Goal: Information Seeking & Learning: Learn about a topic

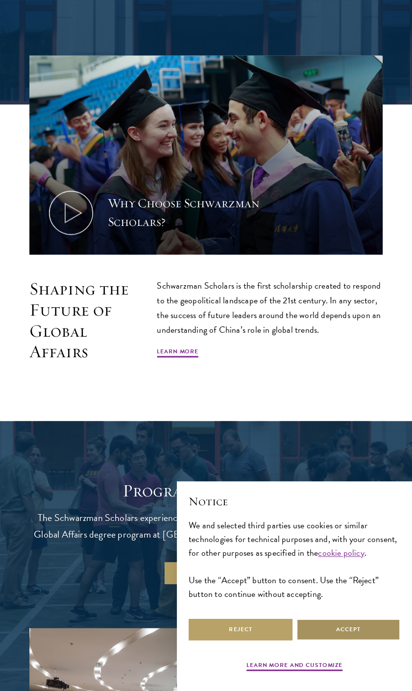
click at [333, 636] on button "Accept" at bounding box center [349, 630] width 104 height 22
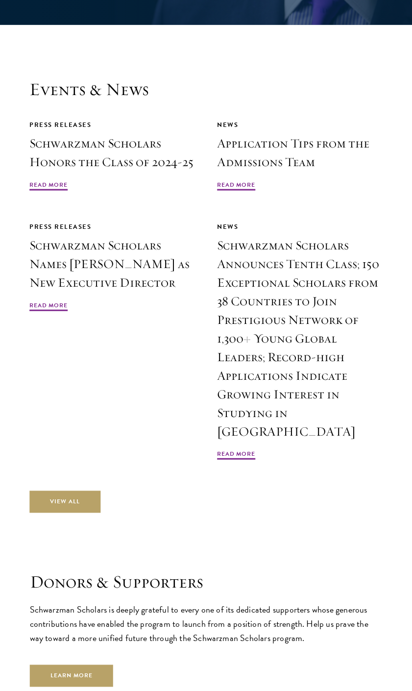
scroll to position [3286, 0]
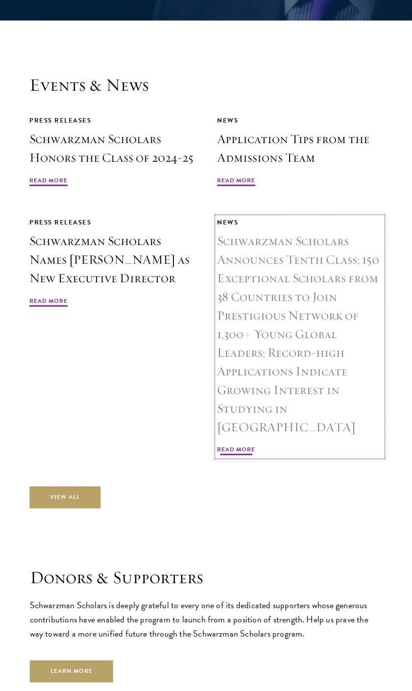
click at [246, 445] on span "Read More" at bounding box center [236, 451] width 38 height 12
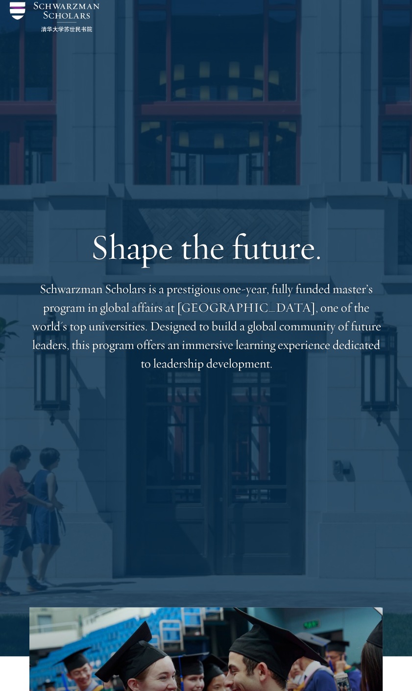
scroll to position [0, 0]
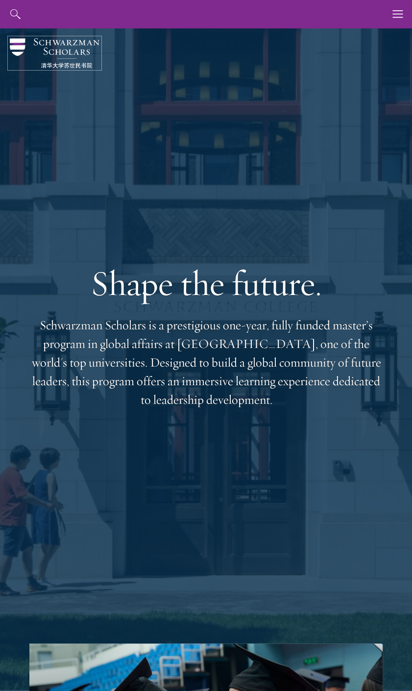
click at [26, 45] on img at bounding box center [55, 53] width 90 height 30
click at [398, 15] on icon "button" at bounding box center [398, 14] width 11 height 28
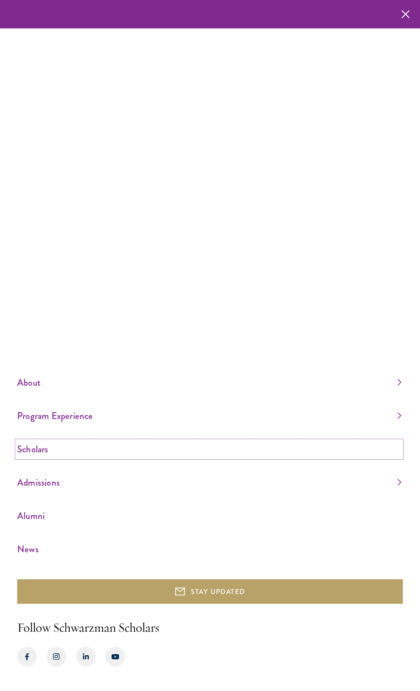
click at [32, 452] on link "Scholars" at bounding box center [209, 449] width 384 height 16
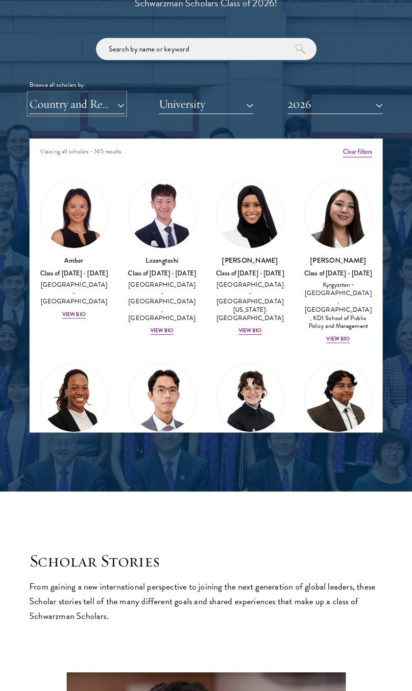
click at [112, 106] on button "Country and Region" at bounding box center [76, 104] width 95 height 20
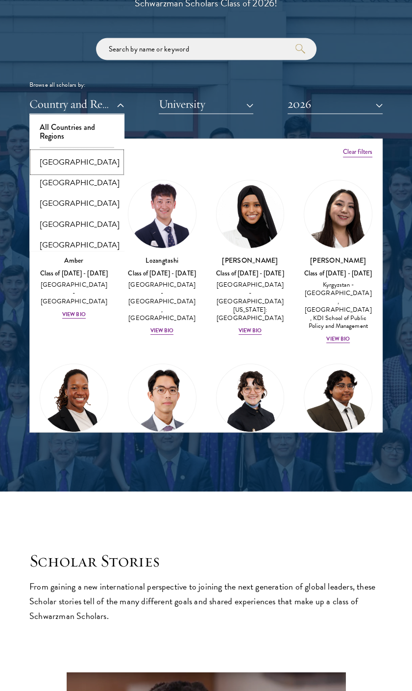
click at [58, 161] on button "[GEOGRAPHIC_DATA]" at bounding box center [76, 162] width 89 height 21
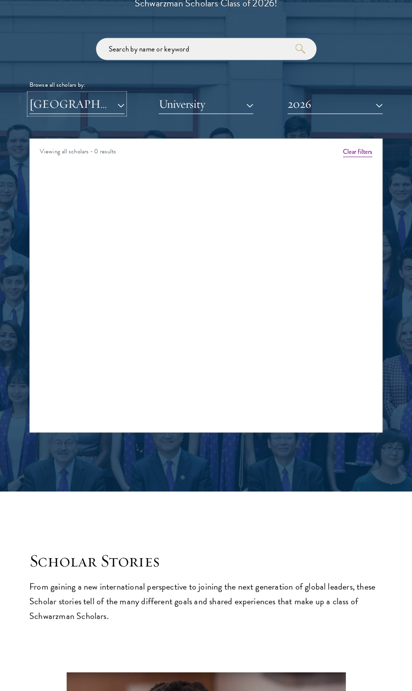
click at [74, 105] on button "[GEOGRAPHIC_DATA]" at bounding box center [76, 104] width 95 height 20
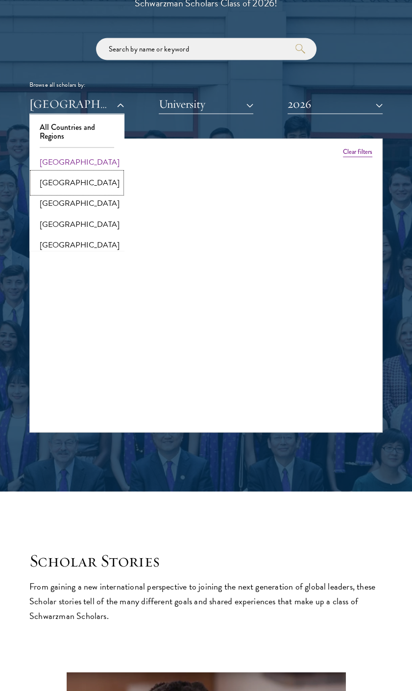
click at [64, 175] on button "[GEOGRAPHIC_DATA]" at bounding box center [76, 183] width 89 height 21
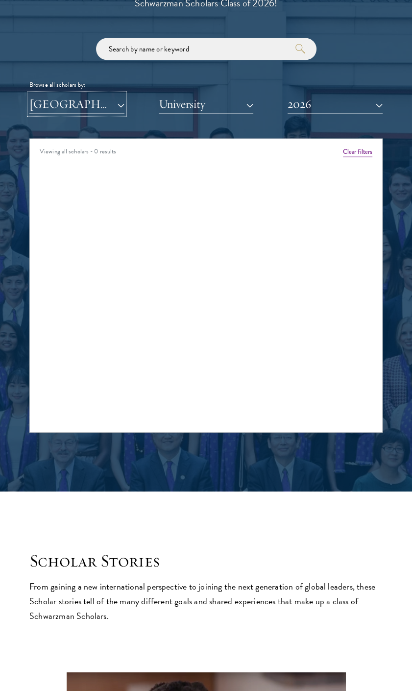
click at [77, 109] on button "[GEOGRAPHIC_DATA]" at bounding box center [76, 104] width 95 height 20
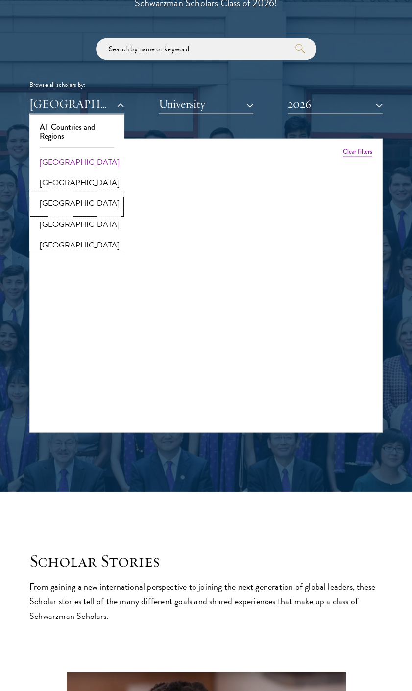
click at [71, 199] on button "[GEOGRAPHIC_DATA]" at bounding box center [76, 203] width 89 height 21
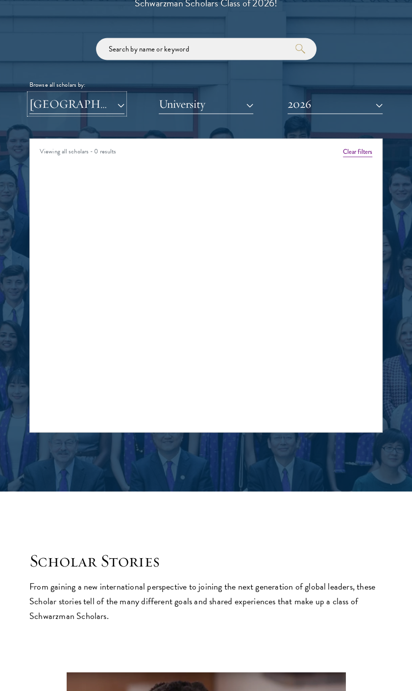
click at [80, 105] on button "[GEOGRAPHIC_DATA]" at bounding box center [76, 104] width 95 height 20
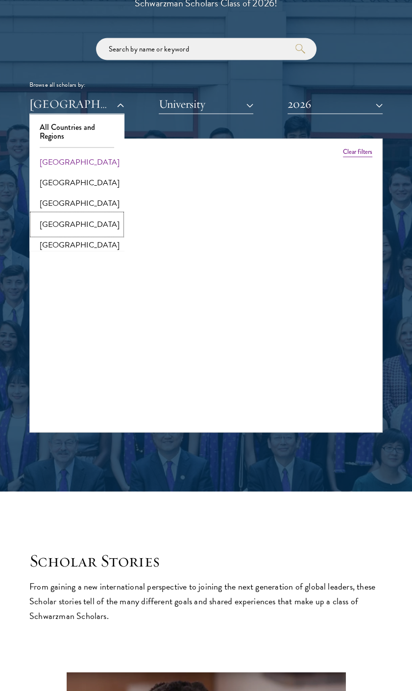
click at [60, 226] on button "[GEOGRAPHIC_DATA]" at bounding box center [76, 224] width 89 height 21
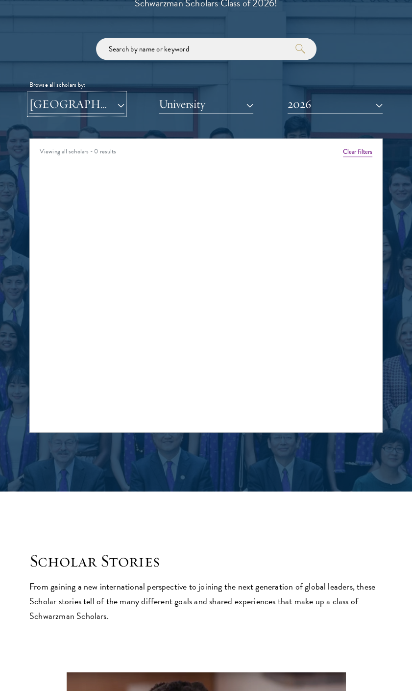
click at [84, 110] on button "[GEOGRAPHIC_DATA]" at bounding box center [76, 104] width 95 height 20
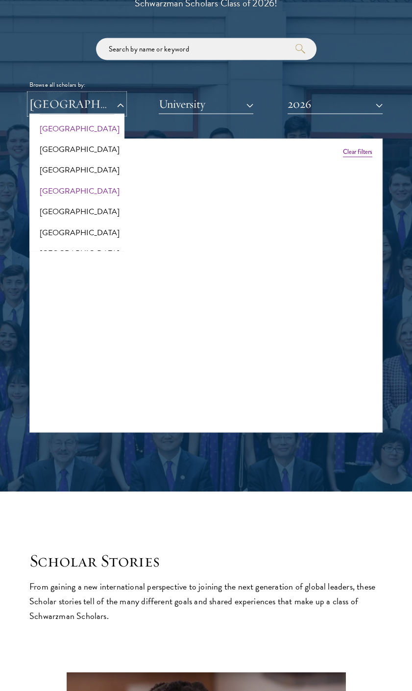
scroll to position [49, 0]
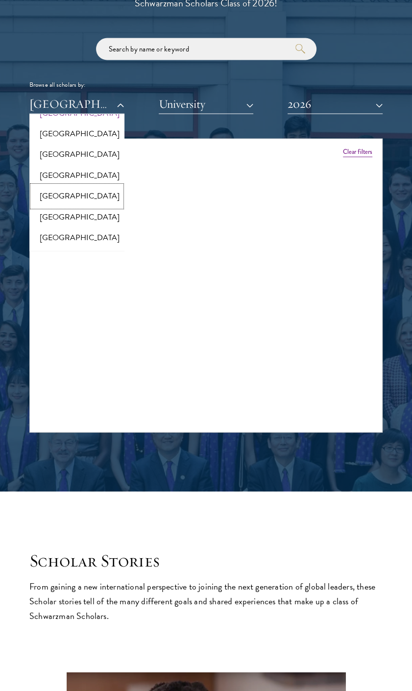
click at [67, 191] on button "[GEOGRAPHIC_DATA]" at bounding box center [76, 196] width 89 height 21
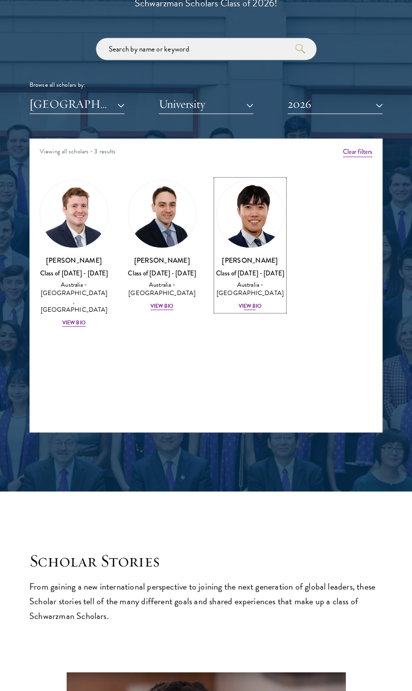
click at [269, 218] on img at bounding box center [251, 214] width 68 height 68
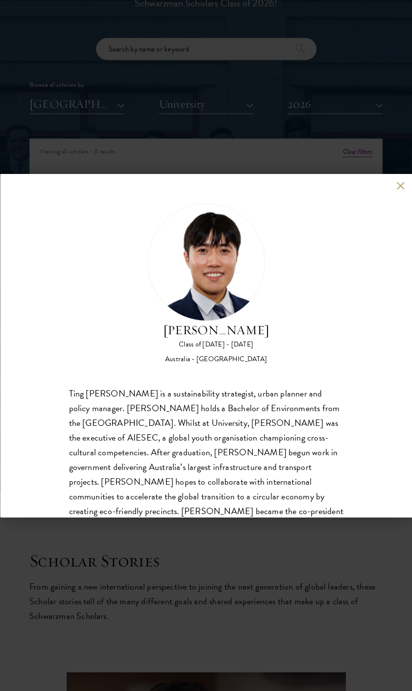
click at [397, 188] on button at bounding box center [401, 185] width 8 height 8
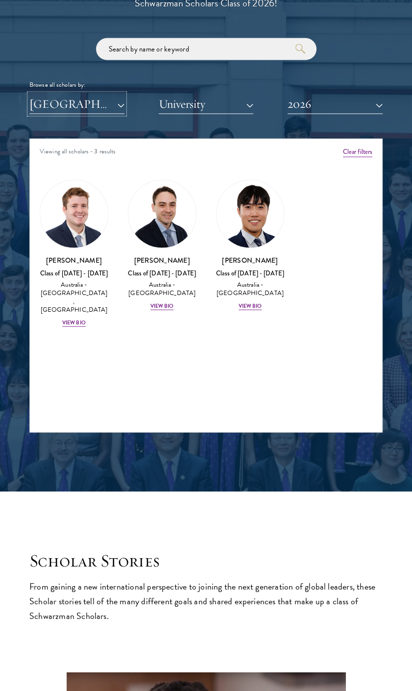
click at [84, 112] on button "[GEOGRAPHIC_DATA]" at bounding box center [76, 104] width 95 height 20
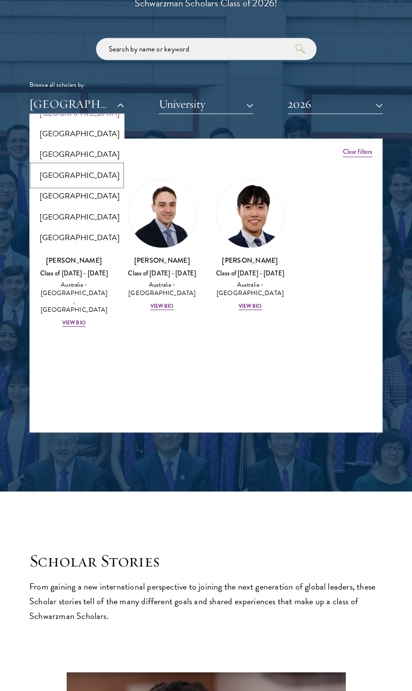
click at [65, 179] on button "[GEOGRAPHIC_DATA]" at bounding box center [76, 175] width 89 height 21
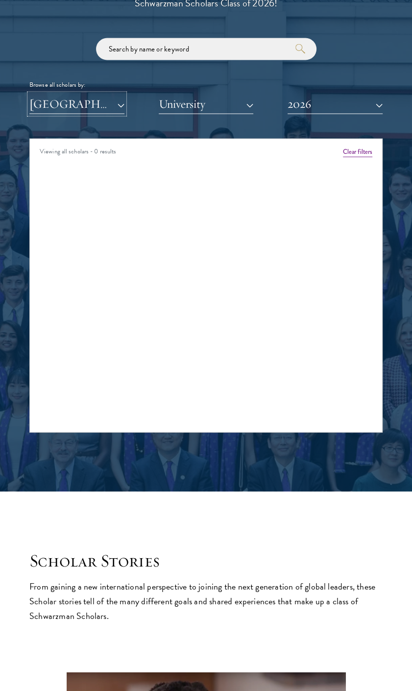
click at [65, 101] on button "[GEOGRAPHIC_DATA]" at bounding box center [76, 104] width 95 height 20
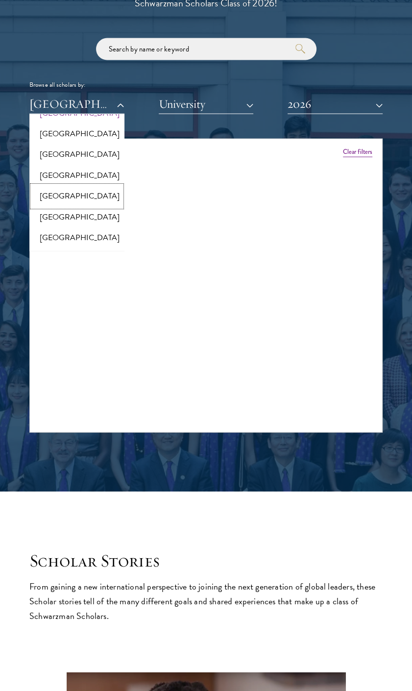
click at [47, 194] on button "[GEOGRAPHIC_DATA]" at bounding box center [76, 196] width 89 height 21
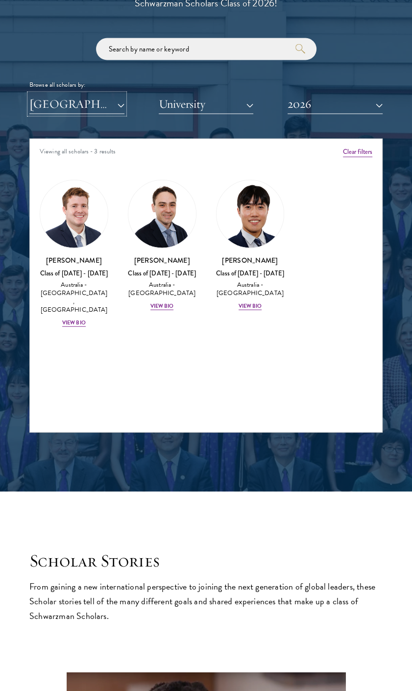
click at [78, 102] on button "[GEOGRAPHIC_DATA]" at bounding box center [76, 104] width 95 height 20
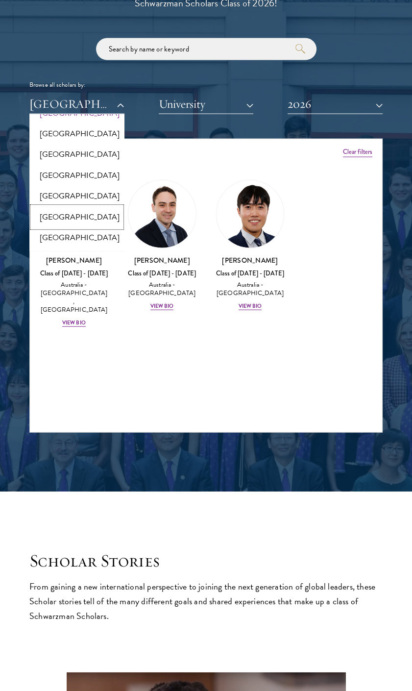
click at [57, 214] on button "[GEOGRAPHIC_DATA]" at bounding box center [76, 217] width 89 height 21
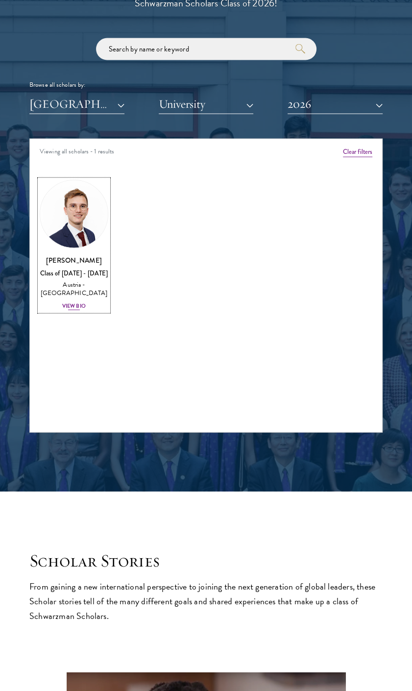
click at [81, 204] on img at bounding box center [74, 214] width 68 height 68
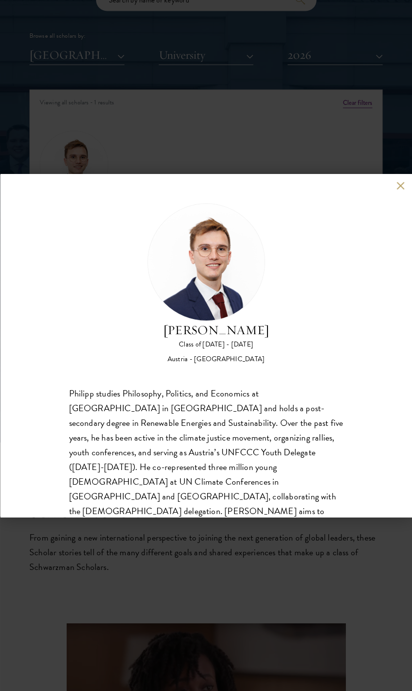
scroll to position [31, 0]
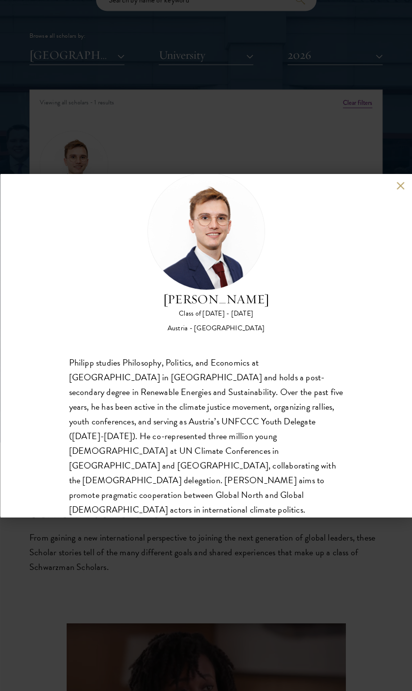
click at [108, 132] on div "[PERSON_NAME] Class of [DATE] - [DATE] [GEOGRAPHIC_DATA] - [GEOGRAPHIC_DATA] [P…" at bounding box center [206, 345] width 412 height 691
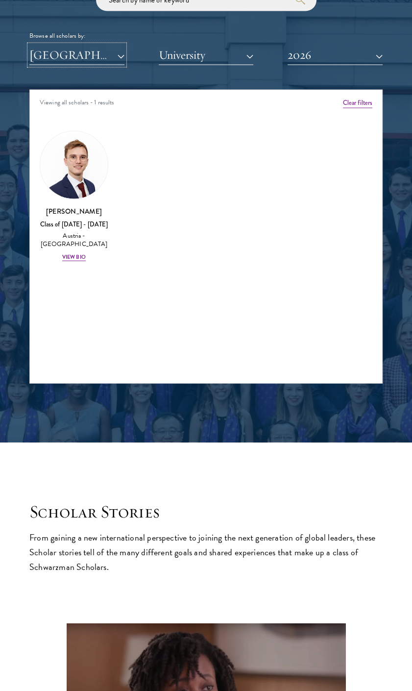
click at [80, 55] on button "[GEOGRAPHIC_DATA]" at bounding box center [76, 55] width 95 height 20
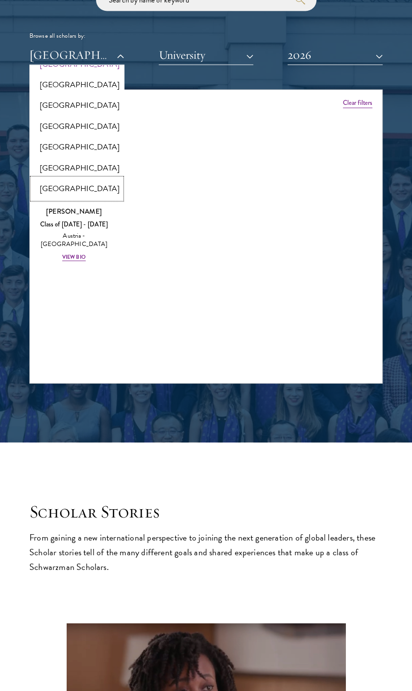
click at [57, 195] on button "[GEOGRAPHIC_DATA]" at bounding box center [76, 189] width 89 height 21
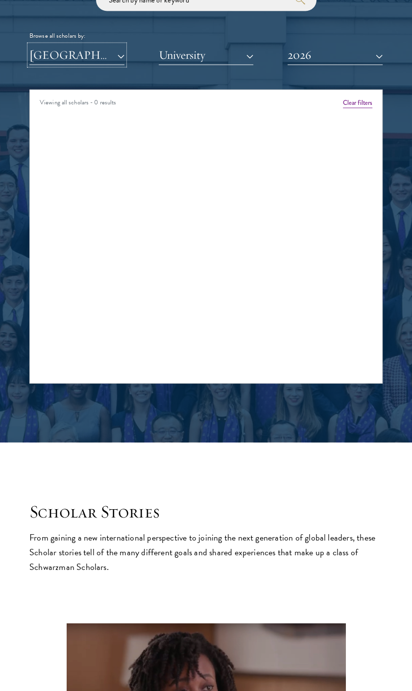
click at [80, 54] on button "[GEOGRAPHIC_DATA]" at bounding box center [76, 55] width 95 height 20
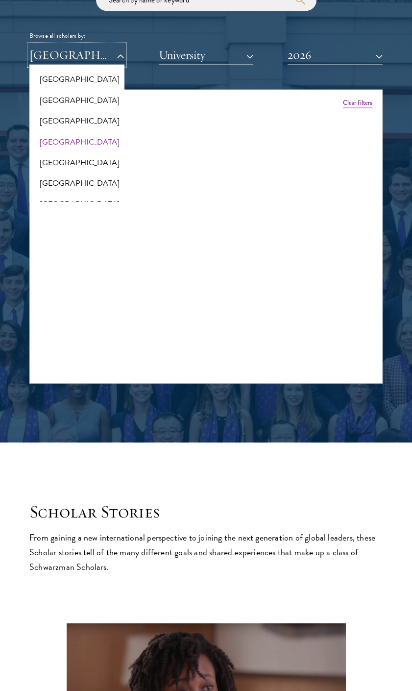
scroll to position [98, 0]
click at [64, 158] on button "[GEOGRAPHIC_DATA]" at bounding box center [76, 160] width 89 height 21
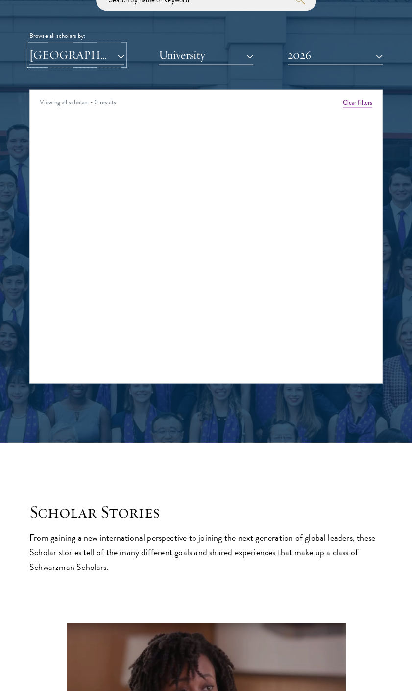
click at [93, 51] on button "[GEOGRAPHIC_DATA]" at bounding box center [76, 55] width 95 height 20
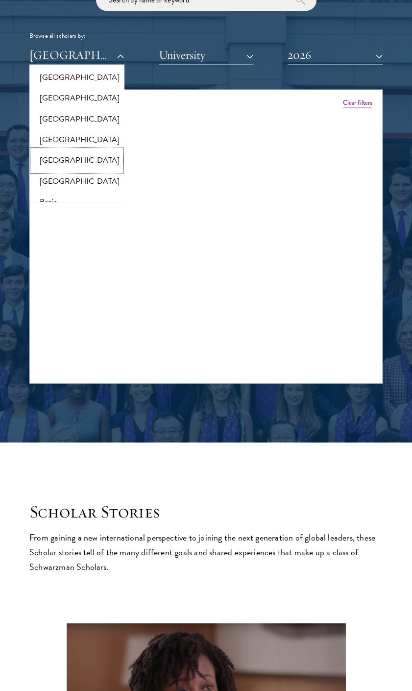
click at [51, 169] on button "[GEOGRAPHIC_DATA]" at bounding box center [76, 160] width 89 height 21
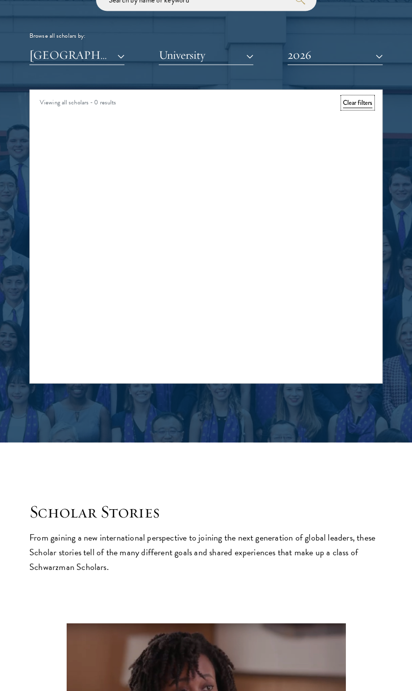
click at [364, 105] on button "Clear filters" at bounding box center [357, 103] width 29 height 11
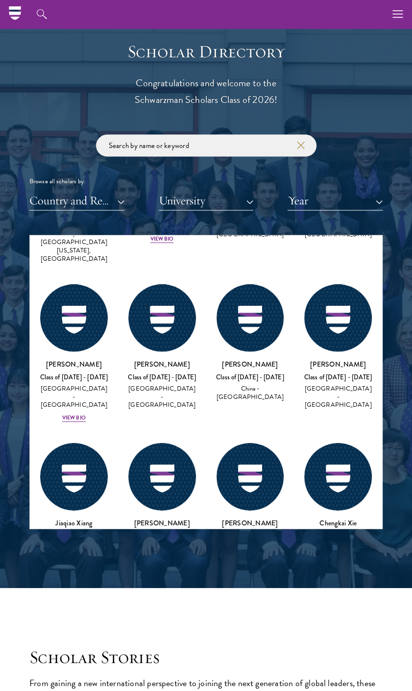
scroll to position [1030, 0]
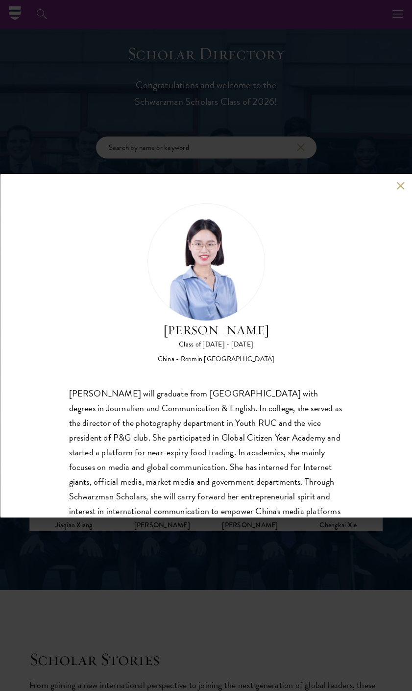
click at [398, 187] on button at bounding box center [401, 185] width 8 height 8
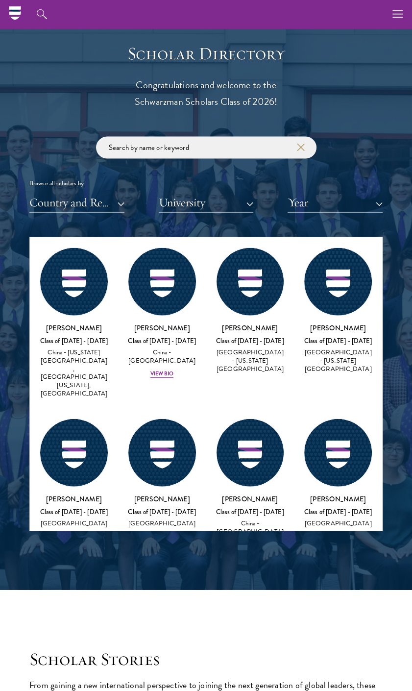
scroll to position [50971, 0]
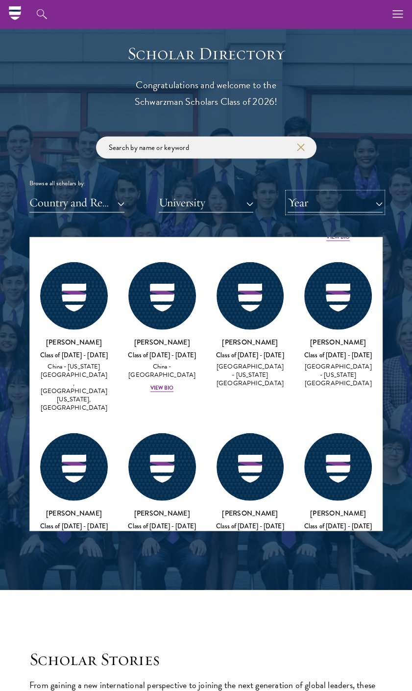
click at [306, 199] on button "Year" at bounding box center [335, 202] width 95 height 20
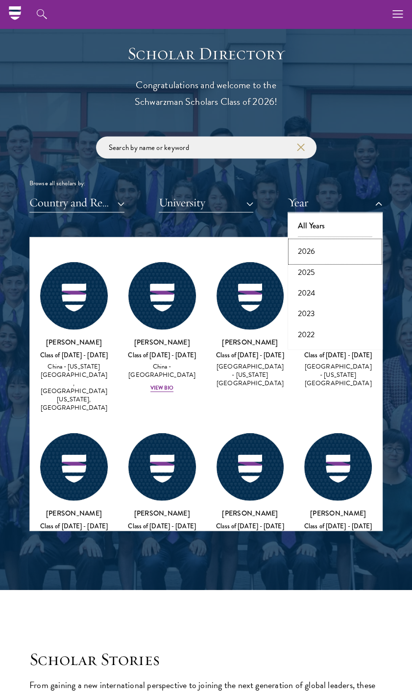
click at [308, 253] on button "2026" at bounding box center [335, 251] width 89 height 21
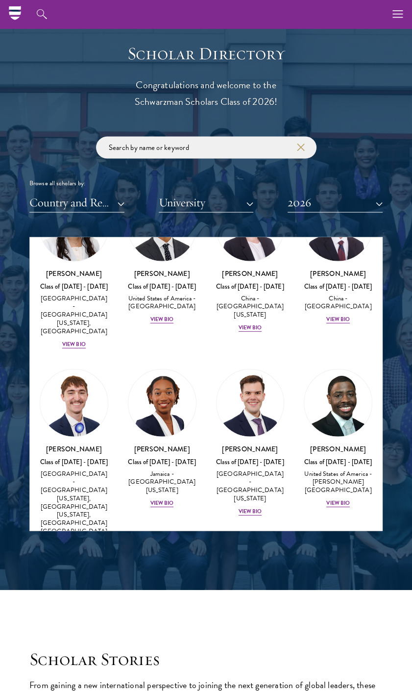
scroll to position [5655, 0]
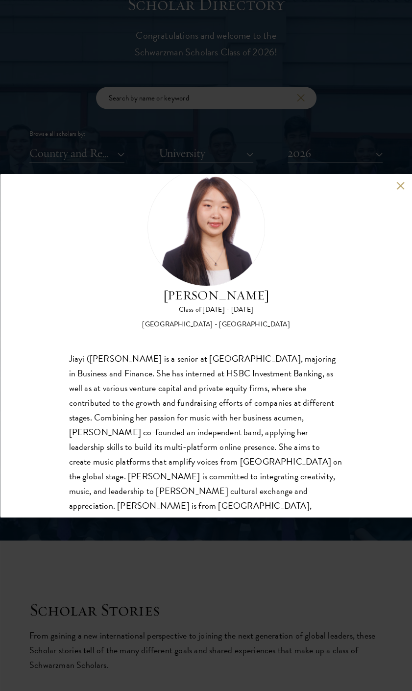
scroll to position [45, 0]
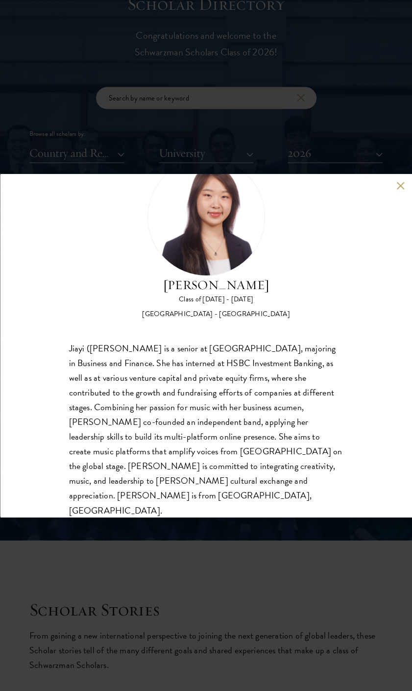
click at [357, 101] on div "[PERSON_NAME] Class of [DATE] - [DATE] [GEOGRAPHIC_DATA] - [GEOGRAPHIC_DATA] [P…" at bounding box center [206, 345] width 412 height 691
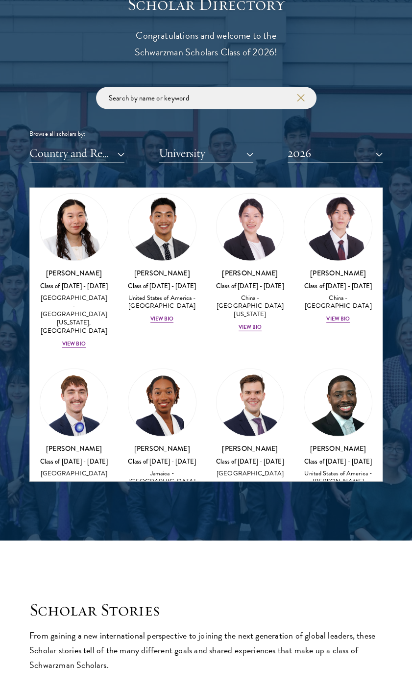
scroll to position [5629, 0]
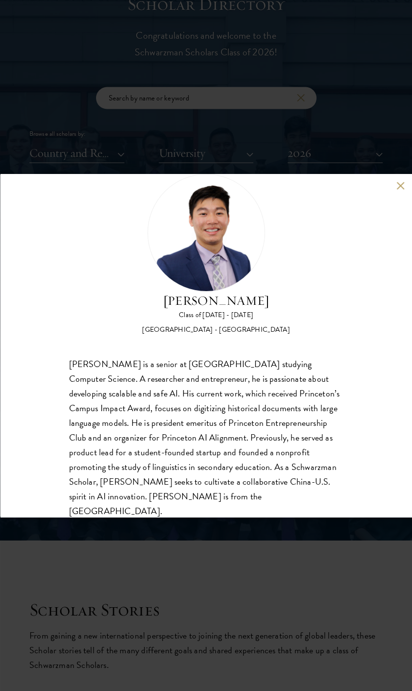
scroll to position [45, 0]
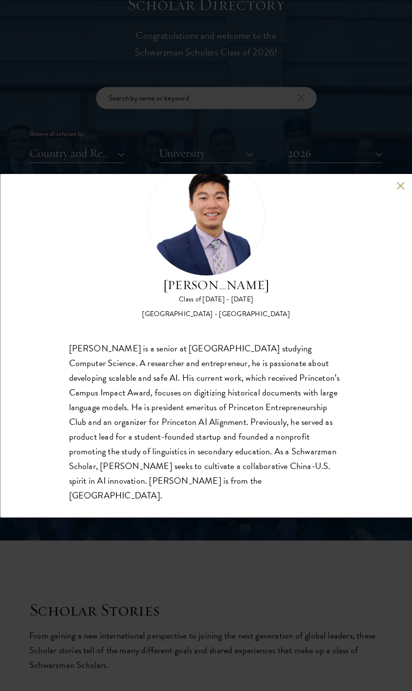
click at [401, 183] on button at bounding box center [401, 185] width 8 height 8
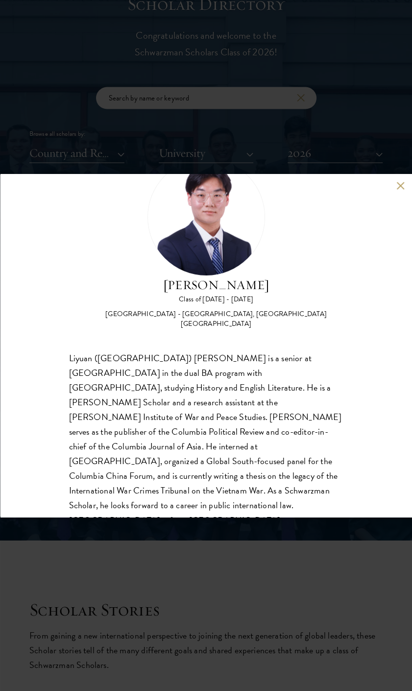
scroll to position [1128, 0]
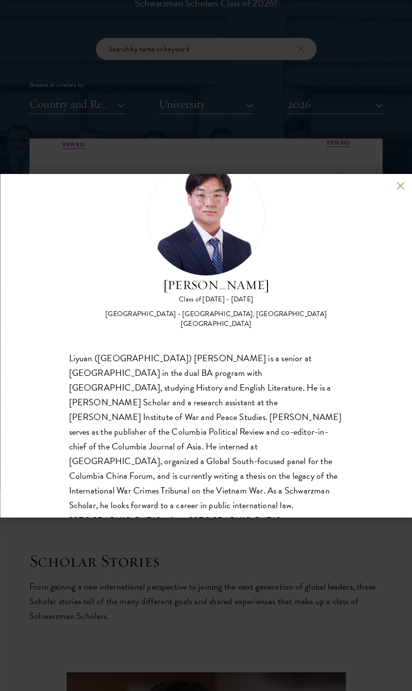
click at [77, 168] on div "[PERSON_NAME] Class of [DATE] - [DATE] [GEOGRAPHIC_DATA] - [GEOGRAPHIC_DATA], […" at bounding box center [206, 345] width 412 height 691
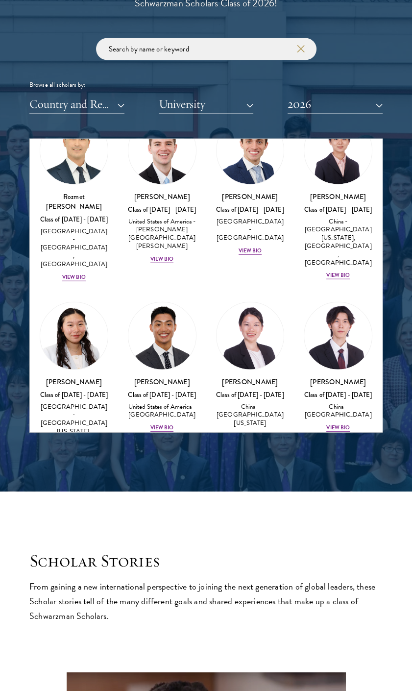
scroll to position [5482, 0]
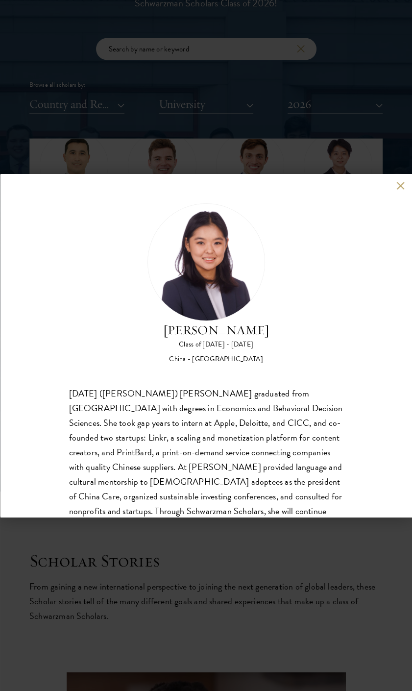
scroll to position [49, 0]
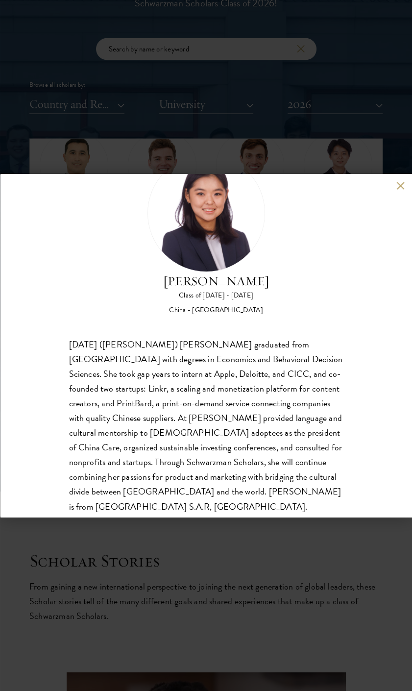
click at [304, 138] on div "[PERSON_NAME] Class of [DATE] - [DATE] [GEOGRAPHIC_DATA] - [GEOGRAPHIC_DATA] [D…" at bounding box center [206, 345] width 412 height 691
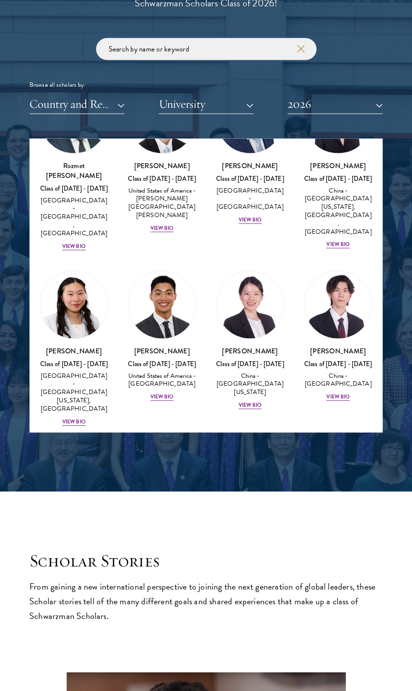
scroll to position [5511, 0]
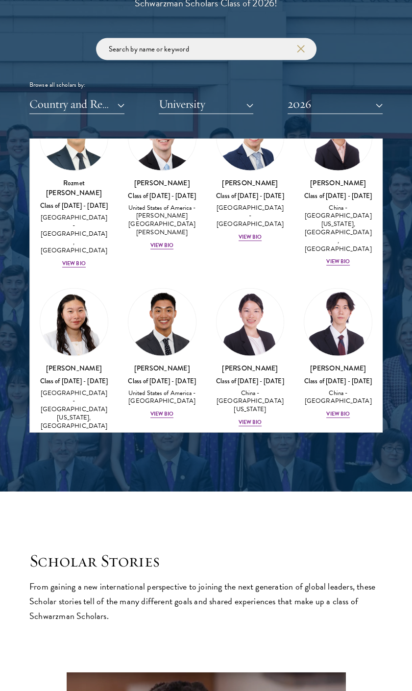
click at [267, 664] on img at bounding box center [251, 698] width 68 height 68
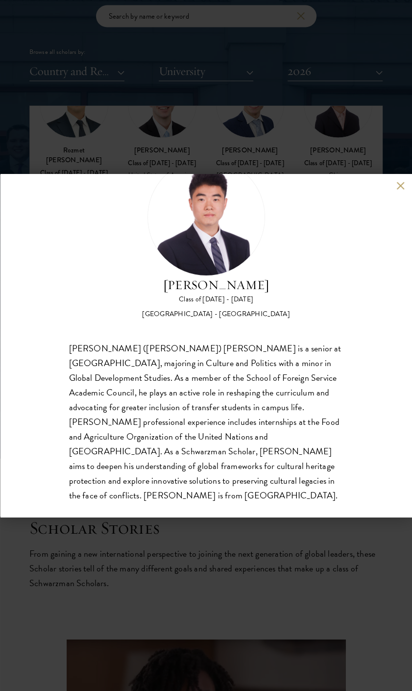
scroll to position [1177, 0]
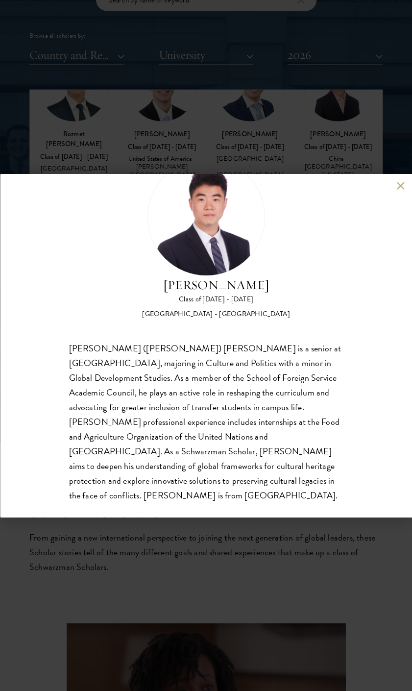
click at [227, 121] on div "[PERSON_NAME] Class of [DATE] - [DATE] [GEOGRAPHIC_DATA] - [GEOGRAPHIC_DATA] [P…" at bounding box center [206, 345] width 412 height 691
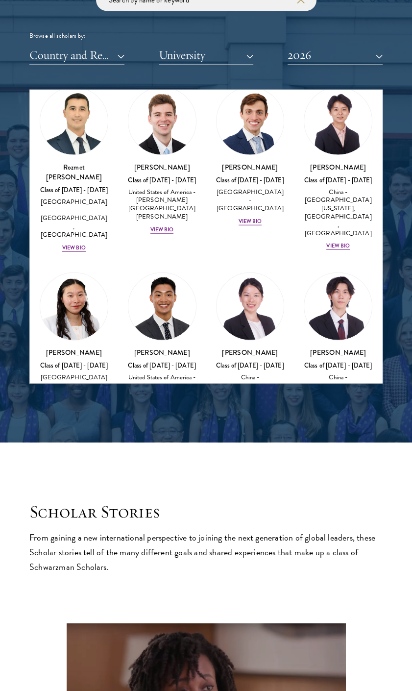
scroll to position [5462, 0]
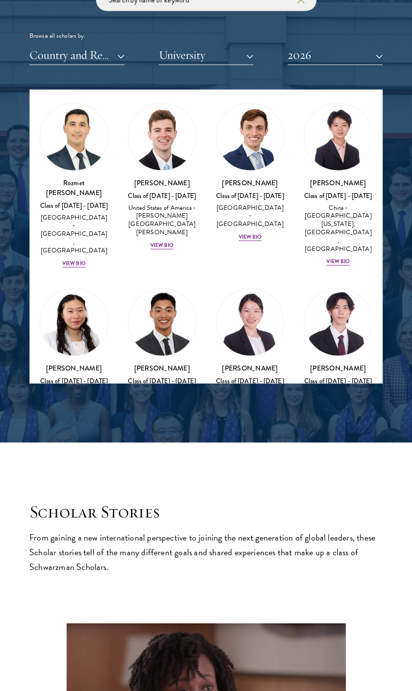
click at [94, 664] on img at bounding box center [74, 698] width 68 height 68
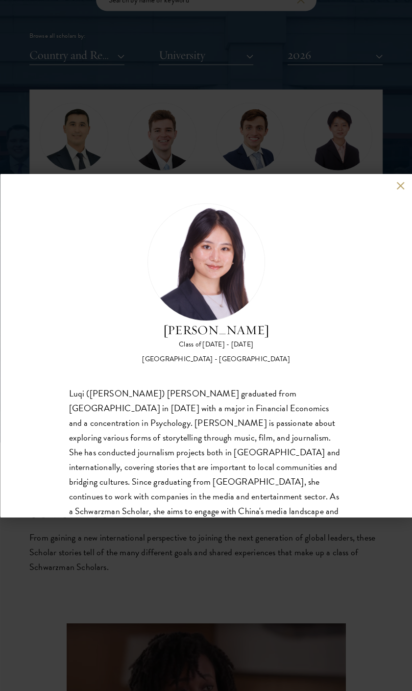
scroll to position [45, 0]
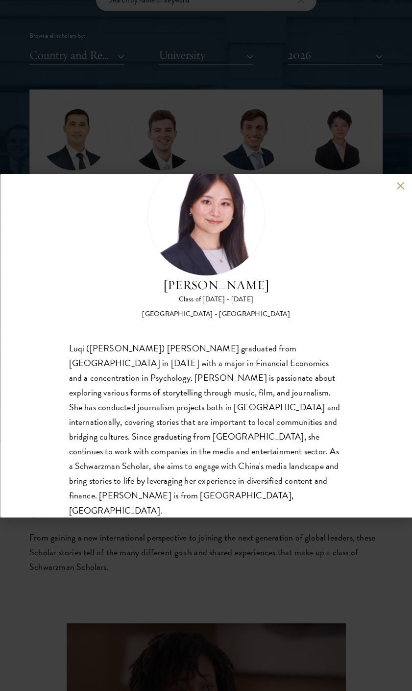
click at [131, 124] on div "[PERSON_NAME] Class of [DATE] - [DATE] [GEOGRAPHIC_DATA] - [GEOGRAPHIC_DATA] Lu…" at bounding box center [206, 345] width 412 height 691
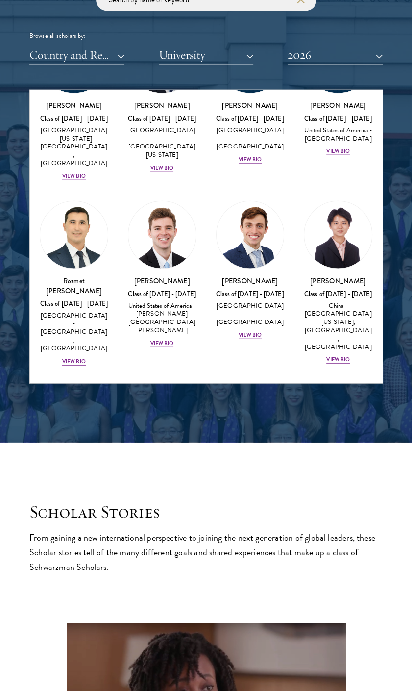
scroll to position [5314, 0]
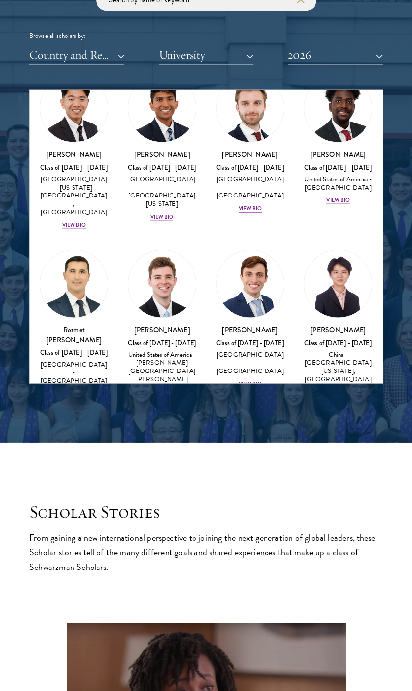
click at [73, 612] on img at bounding box center [74, 646] width 68 height 68
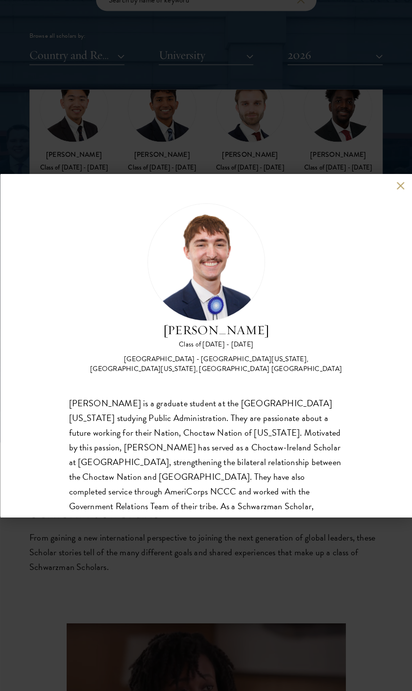
scroll to position [49, 0]
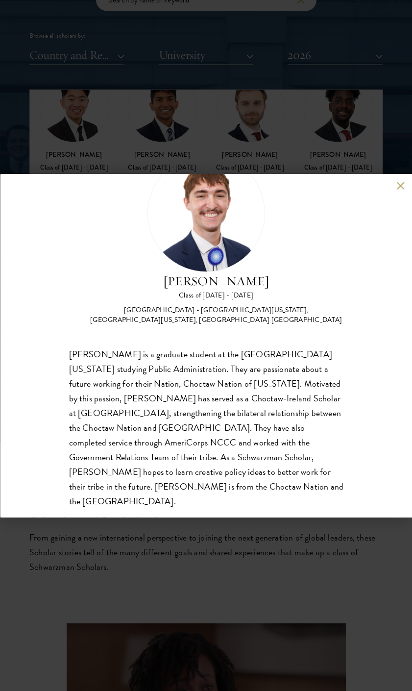
click at [280, 133] on div "[PERSON_NAME] Class of [DATE] - [DATE] [GEOGRAPHIC_DATA] - [GEOGRAPHIC_DATA][US…" at bounding box center [206, 345] width 412 height 691
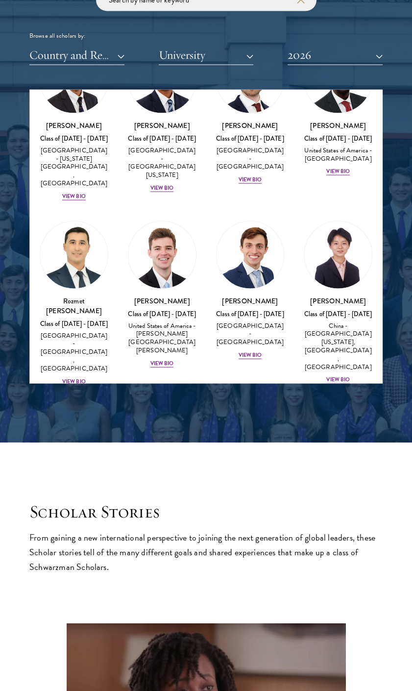
scroll to position [5335, 0]
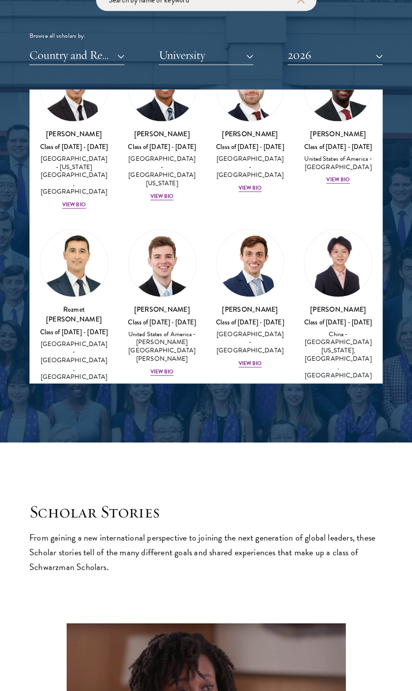
click at [155, 591] on img at bounding box center [162, 625] width 68 height 68
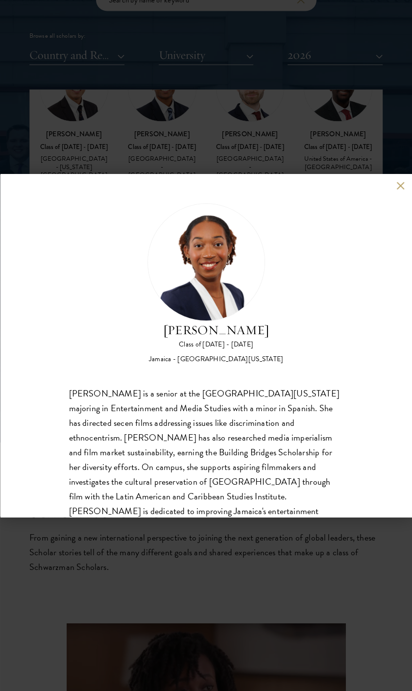
scroll to position [45, 0]
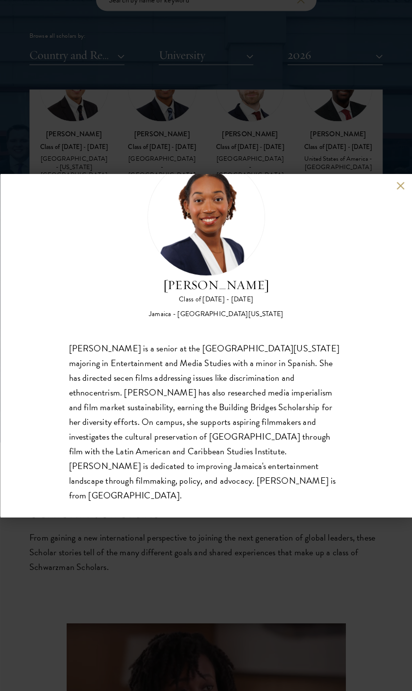
click at [216, 133] on div "[PERSON_NAME] Class of [DATE] - [DATE] [GEOGRAPHIC_DATA] - [GEOGRAPHIC_DATA][US…" at bounding box center [206, 345] width 412 height 691
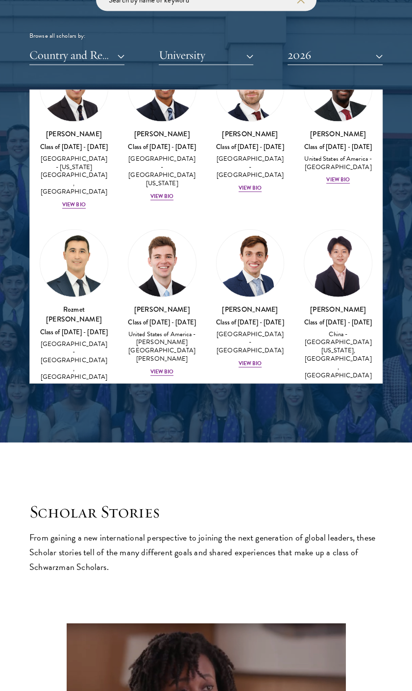
scroll to position [5286, 0]
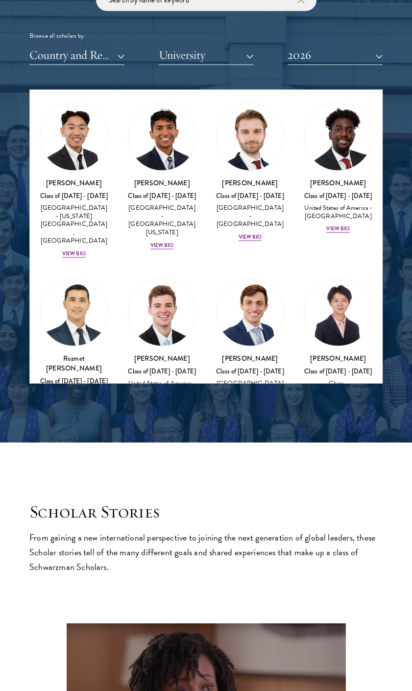
click at [320, 640] on img at bounding box center [339, 674] width 68 height 68
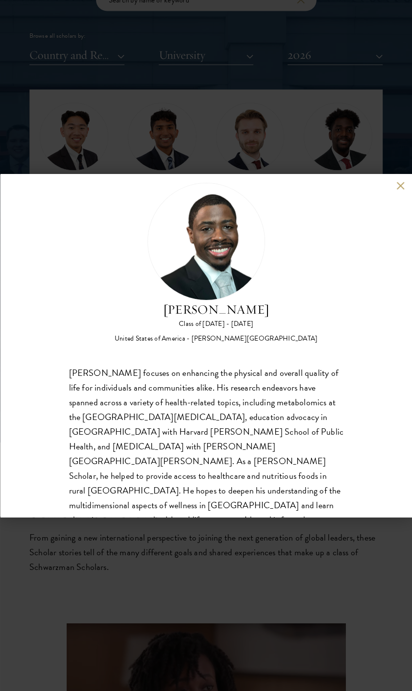
scroll to position [31, 0]
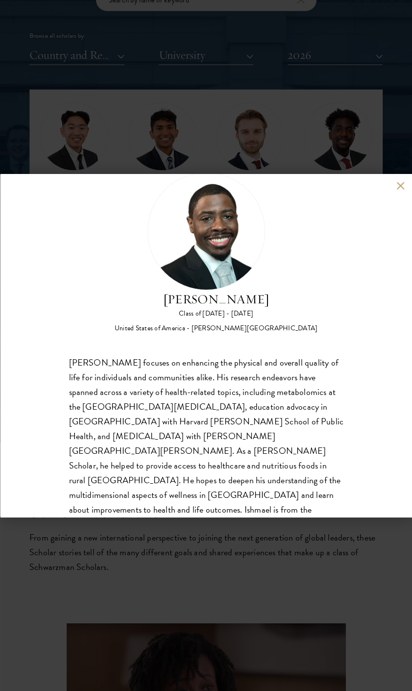
click at [227, 147] on div "[PERSON_NAME] Class of [DATE] - [DATE] [GEOGRAPHIC_DATA] - [PERSON_NAME][GEOGRA…" at bounding box center [206, 345] width 412 height 691
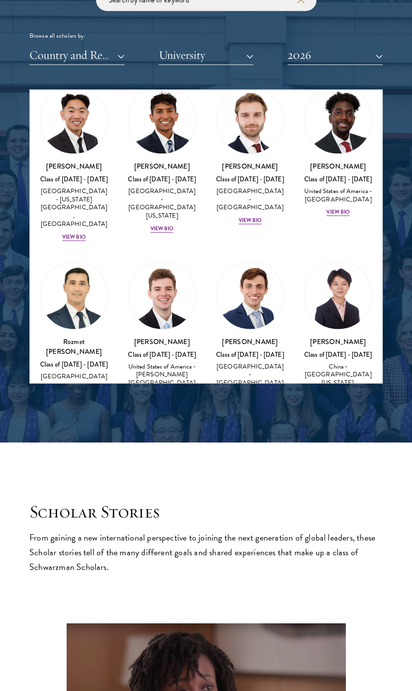
scroll to position [5286, 0]
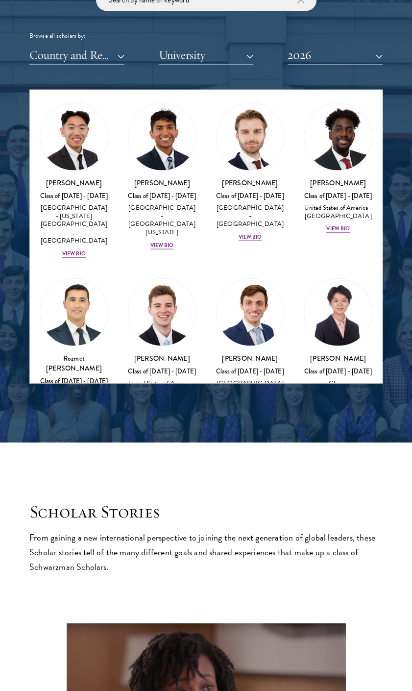
click at [241, 640] on img at bounding box center [251, 674] width 68 height 68
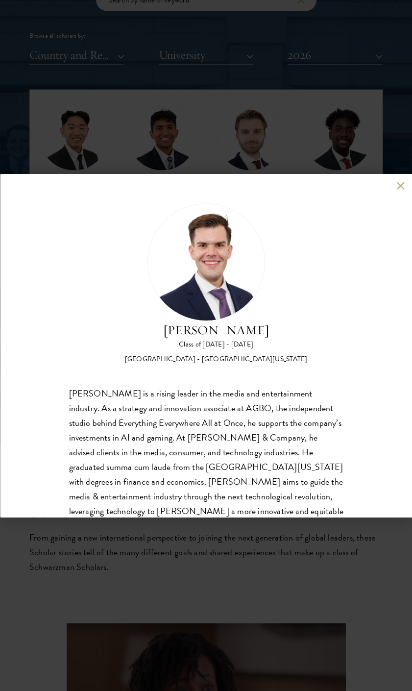
scroll to position [45, 0]
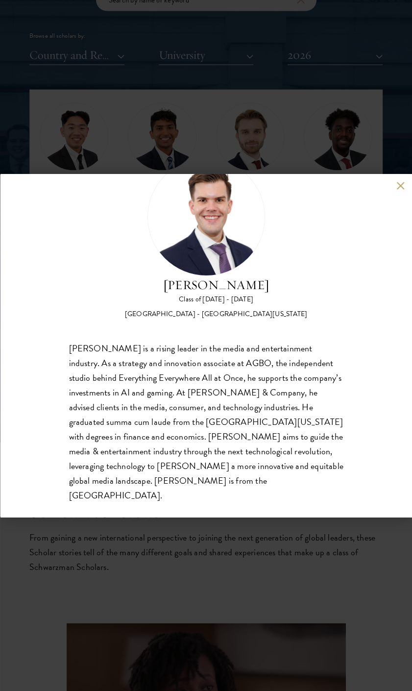
click at [126, 148] on div "[PERSON_NAME] Class of [DATE] - [DATE] [GEOGRAPHIC_DATA] - [GEOGRAPHIC_DATA][US…" at bounding box center [206, 345] width 412 height 691
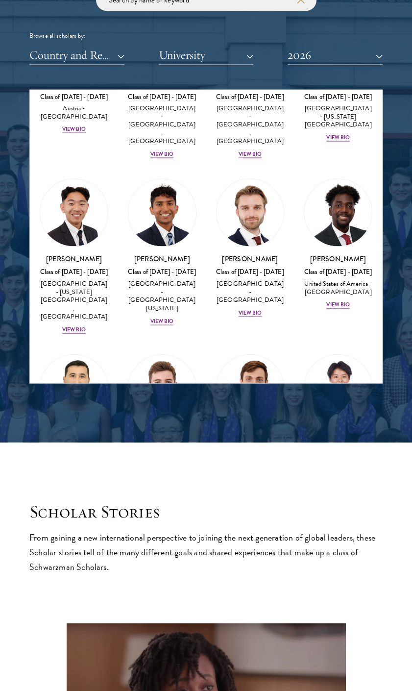
scroll to position [5188, 0]
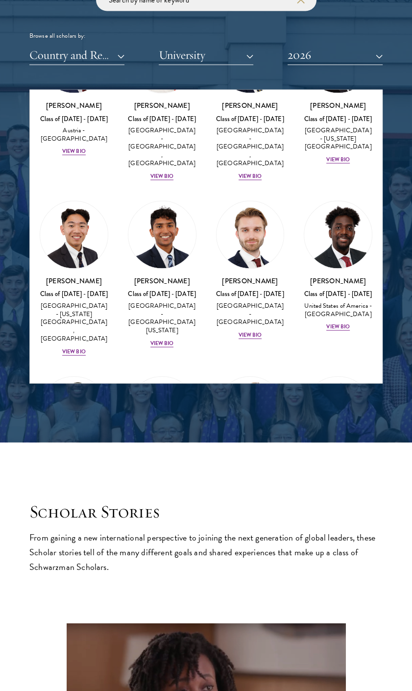
click at [343, 562] on img at bounding box center [339, 596] width 68 height 68
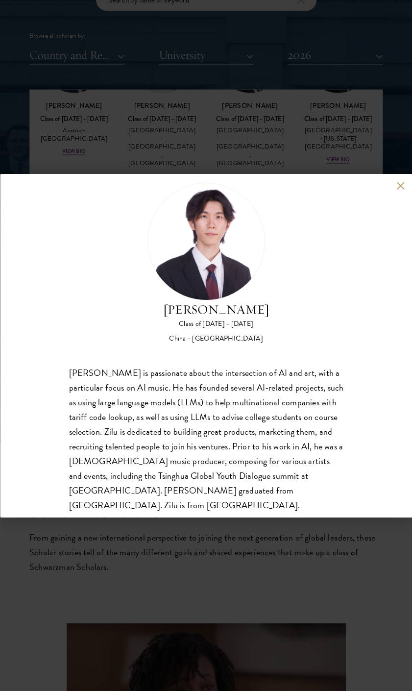
scroll to position [31, 0]
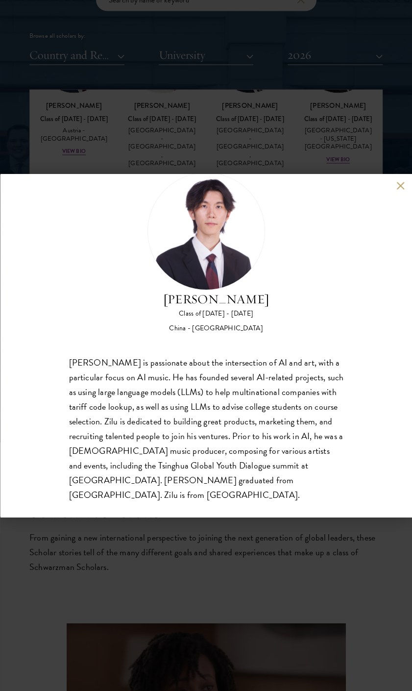
click at [124, 154] on div "[PERSON_NAME] Class of [DATE] - [DATE] [GEOGRAPHIC_DATA] - [GEOGRAPHIC_DATA] [P…" at bounding box center [206, 345] width 412 height 691
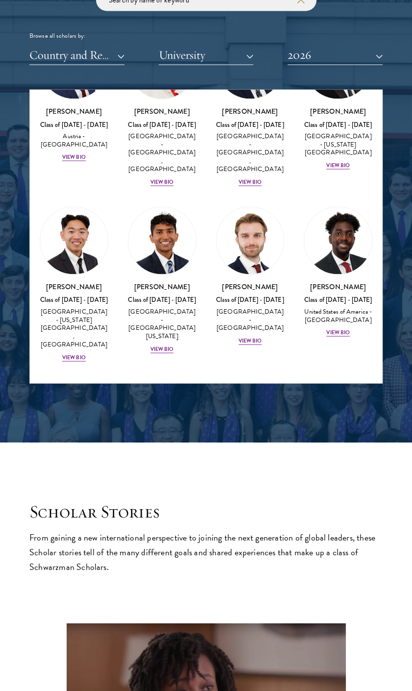
scroll to position [5167, 0]
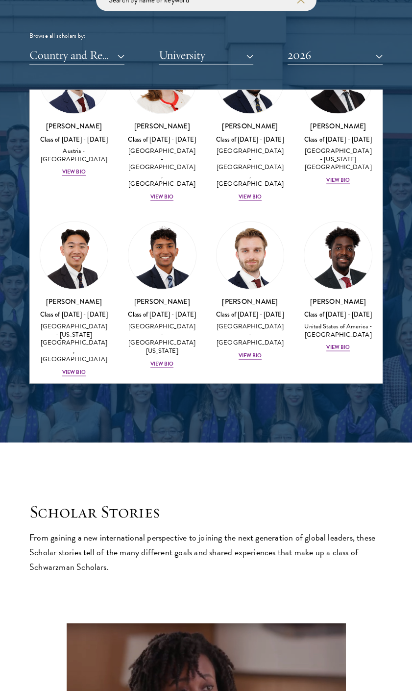
click at [235, 583] on img at bounding box center [251, 617] width 68 height 68
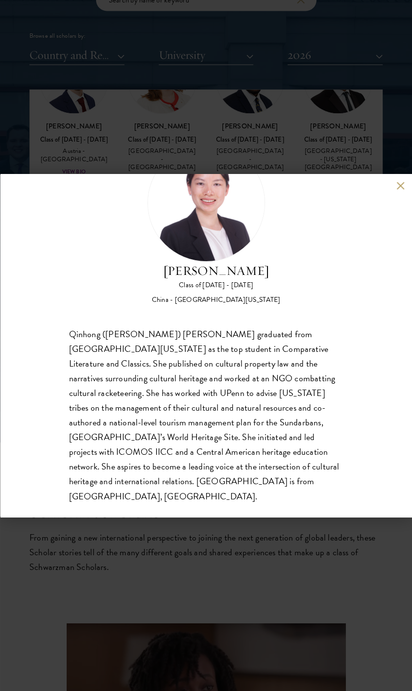
scroll to position [60, 0]
drag, startPoint x: 294, startPoint y: 114, endPoint x: 252, endPoint y: 165, distance: 66.9
click at [293, 114] on div "[PERSON_NAME] Class of [DATE] - [DATE] [GEOGRAPHIC_DATA] - [GEOGRAPHIC_DATA][US…" at bounding box center [206, 345] width 412 height 691
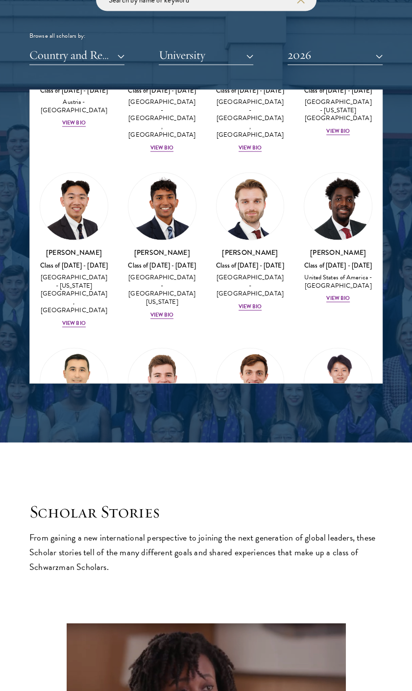
scroll to position [5118, 0]
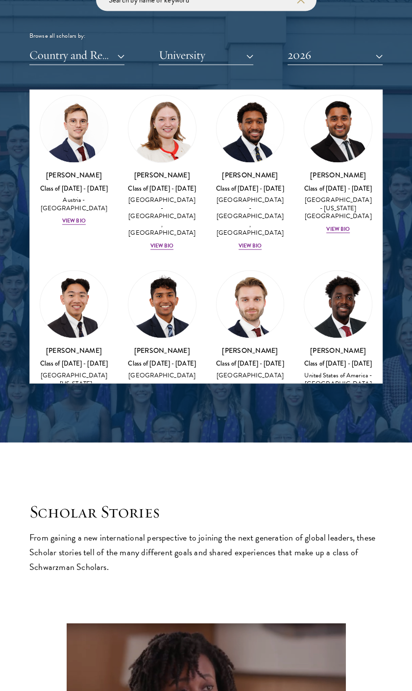
click at [175, 632] on img at bounding box center [162, 666] width 68 height 68
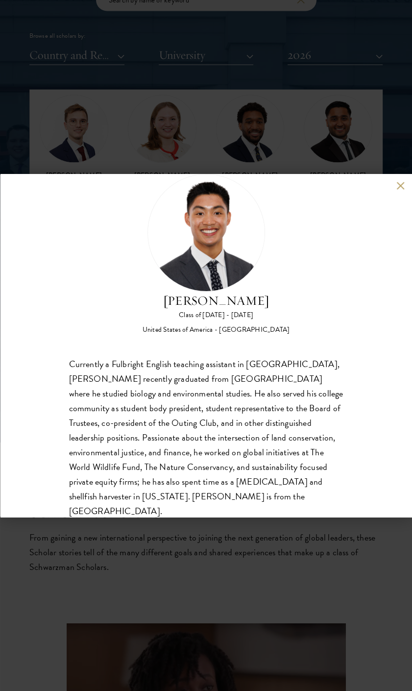
scroll to position [45, 0]
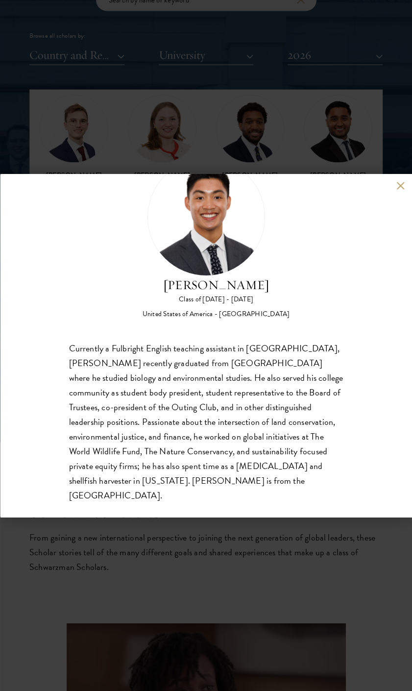
click at [124, 149] on div "[PERSON_NAME] Class of [DATE] - [DATE] [GEOGRAPHIC_DATA] - [GEOGRAPHIC_DATA] Cu…" at bounding box center [206, 345] width 412 height 691
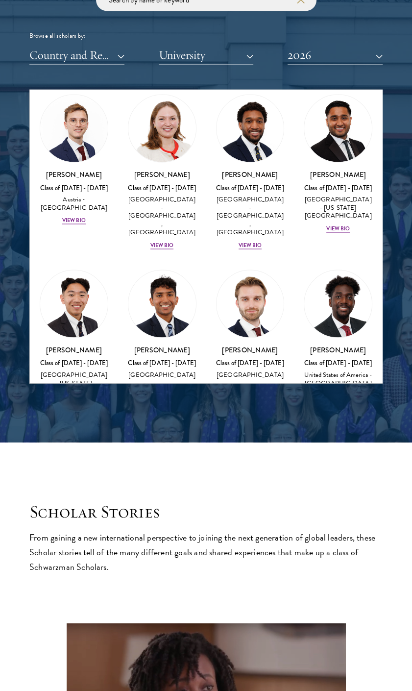
scroll to position [5118, 0]
click at [80, 632] on img at bounding box center [74, 666] width 68 height 68
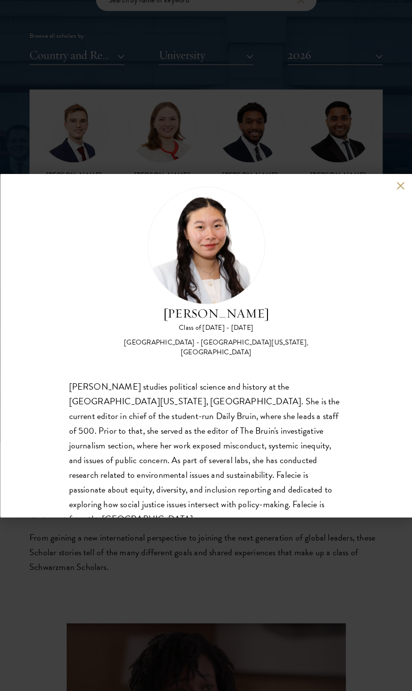
scroll to position [31, 0]
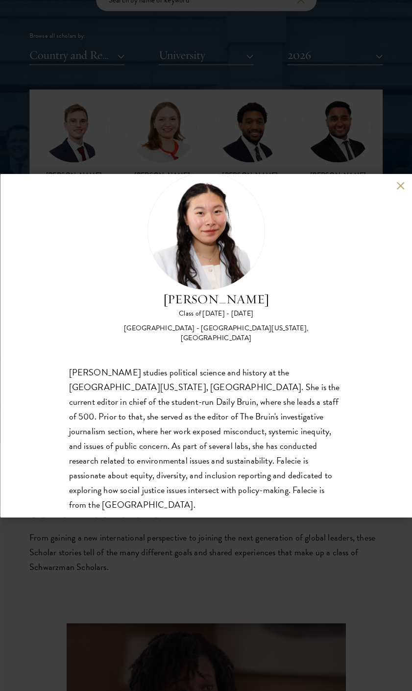
click at [110, 138] on div "[PERSON_NAME] Class of [DATE] - [DATE] [GEOGRAPHIC_DATA] - [GEOGRAPHIC_DATA][US…" at bounding box center [206, 345] width 412 height 691
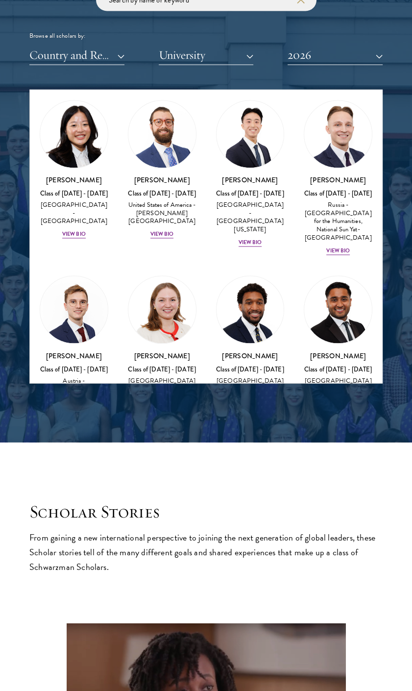
scroll to position [4922, 0]
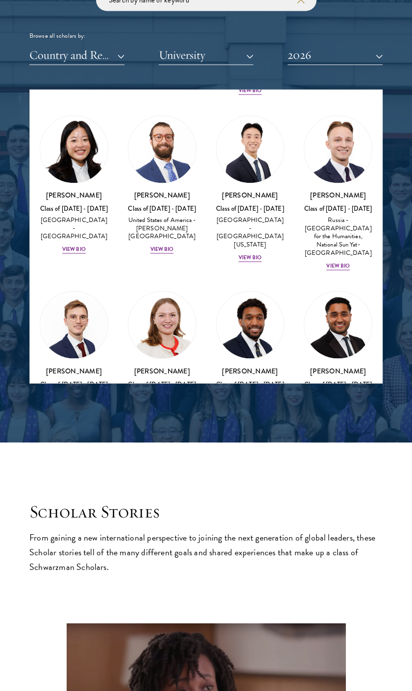
click at [93, 643] on img at bounding box center [74, 677] width 68 height 68
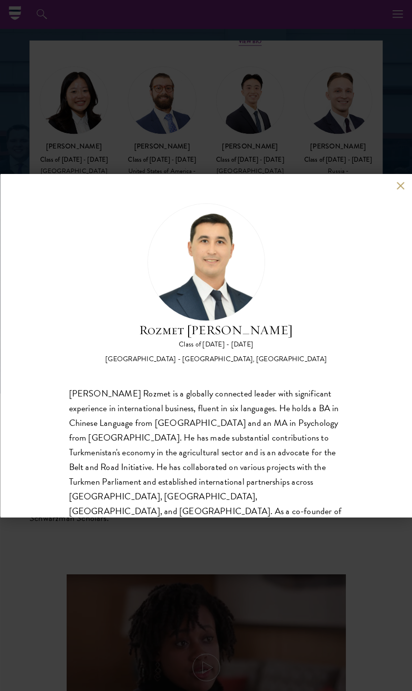
click at [120, 158] on div "Rozmet Urunov Class of [DATE] - [DATE] [GEOGRAPHIC_DATA] - [GEOGRAPHIC_DATA], […" at bounding box center [206, 345] width 412 height 691
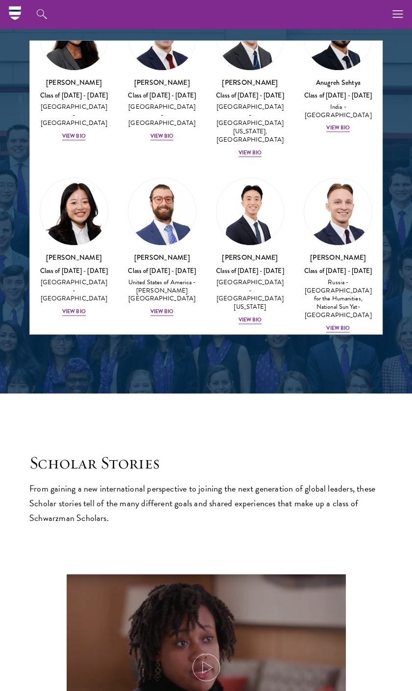
scroll to position [4796, 0]
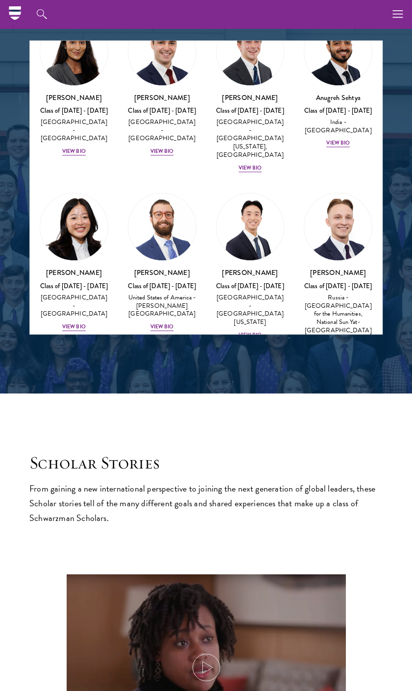
click at [336, 545] on img at bounding box center [339, 579] width 68 height 68
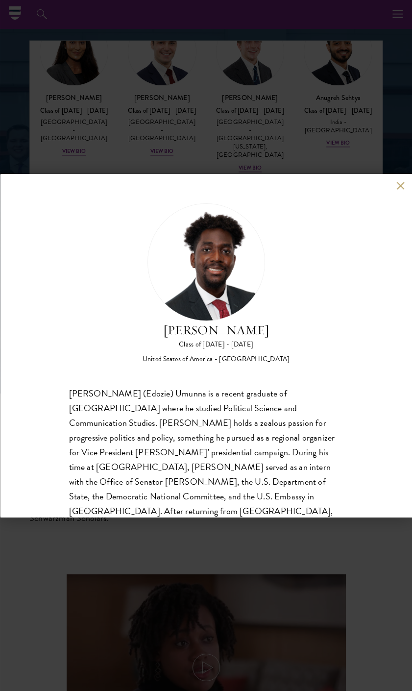
scroll to position [45, 0]
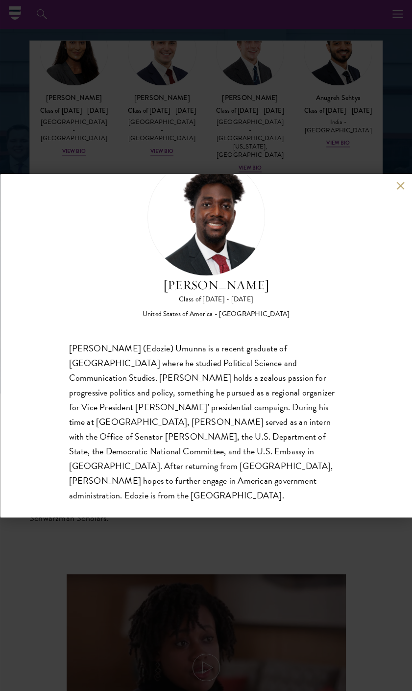
click at [139, 121] on div "[PERSON_NAME] Class of [DATE] - [DATE] [GEOGRAPHIC_DATA] - [GEOGRAPHIC_DATA] [P…" at bounding box center [206, 345] width 412 height 691
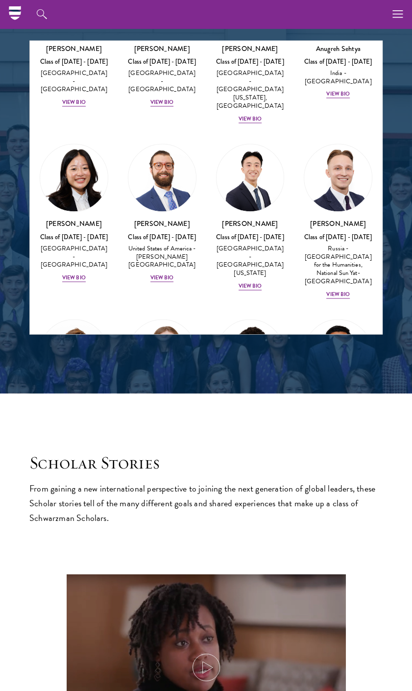
scroll to position [4747, 0]
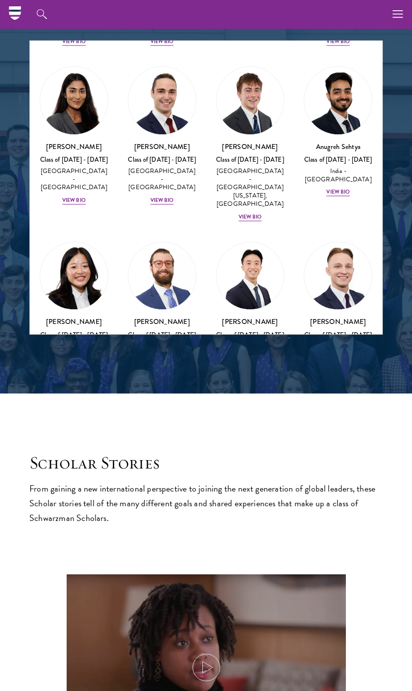
click at [155, 594] on img at bounding box center [162, 628] width 68 height 68
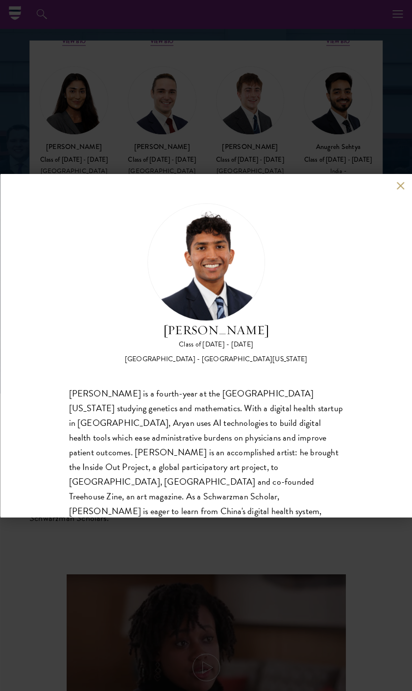
click at [125, 171] on div "[PERSON_NAME] Class of [DATE] - [DATE] [GEOGRAPHIC_DATA] - [GEOGRAPHIC_DATA][US…" at bounding box center [206, 345] width 412 height 691
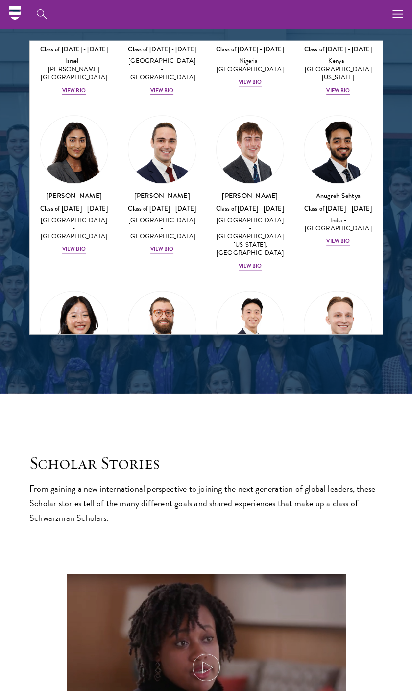
scroll to position [4599, 0]
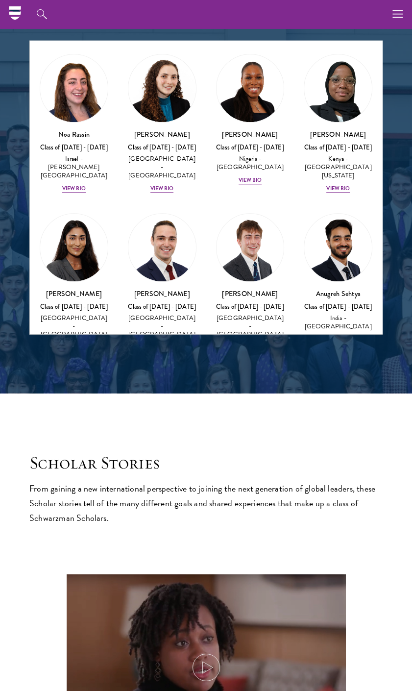
click at [218, 565] on img at bounding box center [251, 599] width 68 height 68
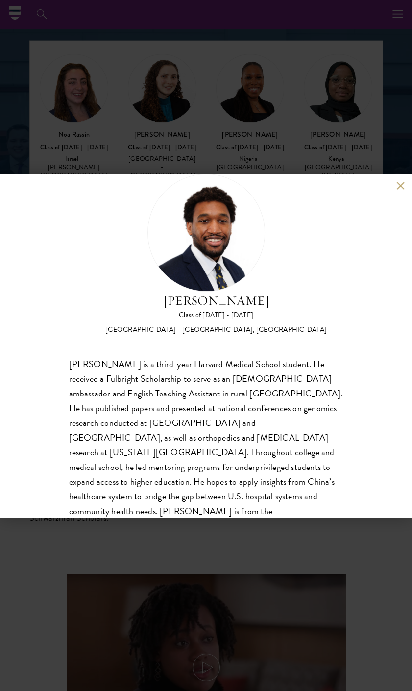
scroll to position [45, 0]
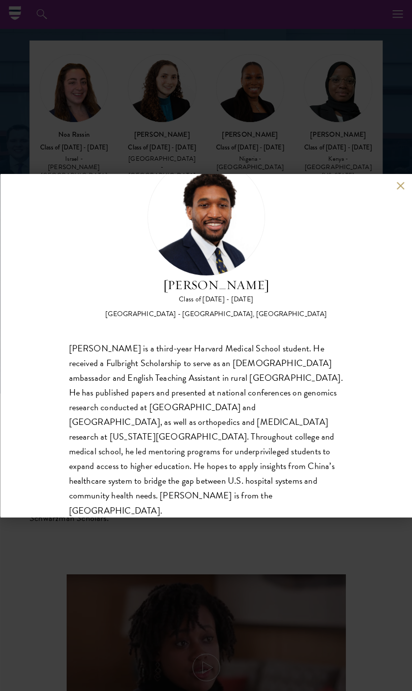
click at [139, 144] on div "[PERSON_NAME] Class of [DATE] - [DATE] [GEOGRAPHIC_DATA] - [GEOGRAPHIC_DATA], […" at bounding box center [206, 345] width 412 height 691
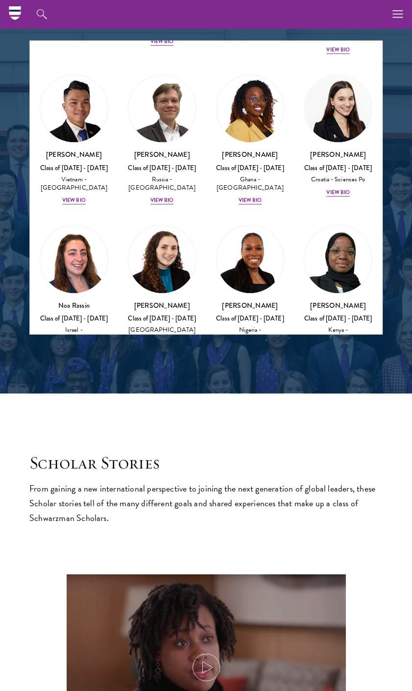
scroll to position [4452, 0]
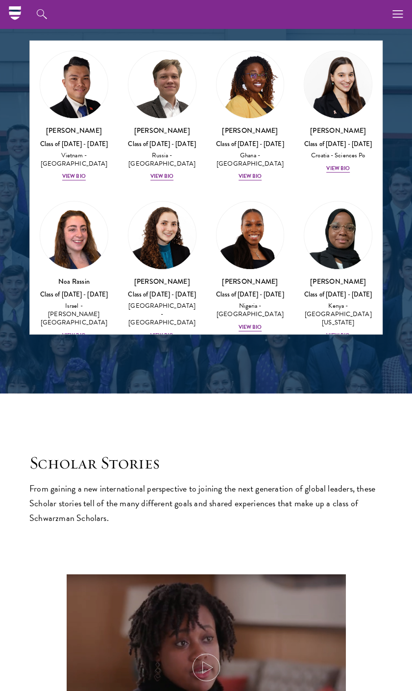
click at [94, 537] on img at bounding box center [74, 571] width 68 height 68
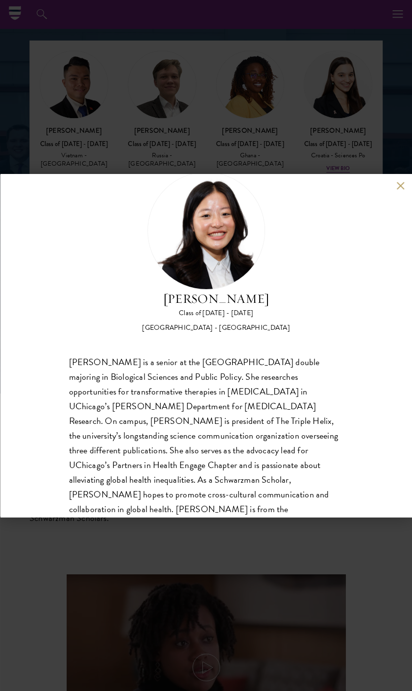
scroll to position [45, 0]
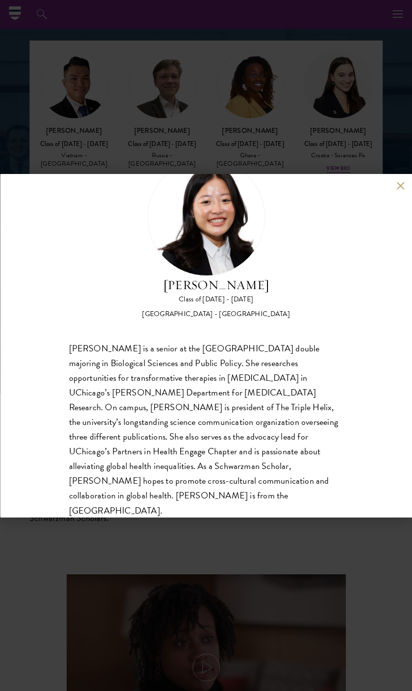
click at [49, 143] on div "[PERSON_NAME] Class of [DATE] - [DATE] [GEOGRAPHIC_DATA] - [GEOGRAPHIC_DATA] [P…" at bounding box center [206, 345] width 412 height 691
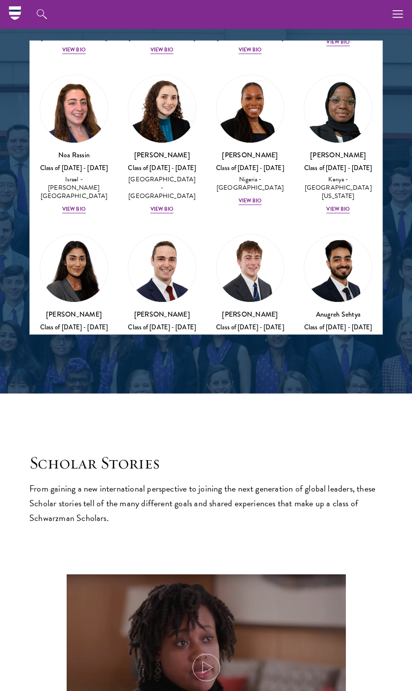
scroll to position [4481, 0]
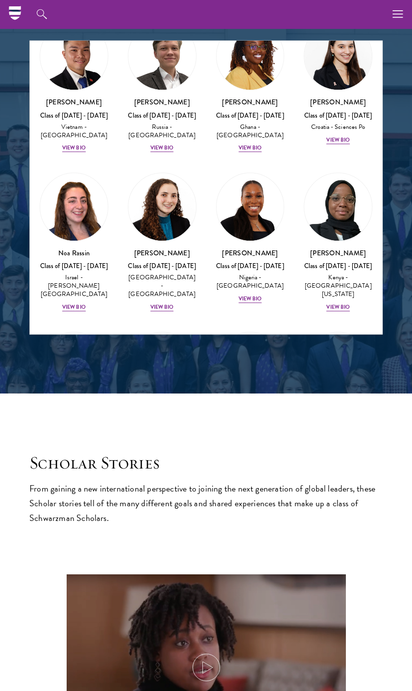
click at [270, 509] on img at bounding box center [251, 543] width 68 height 68
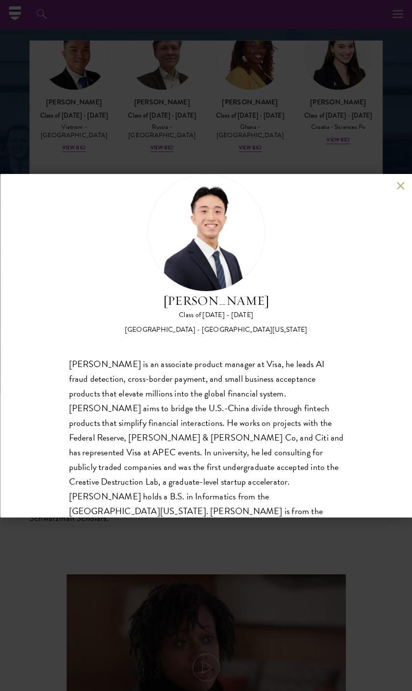
scroll to position [45, 0]
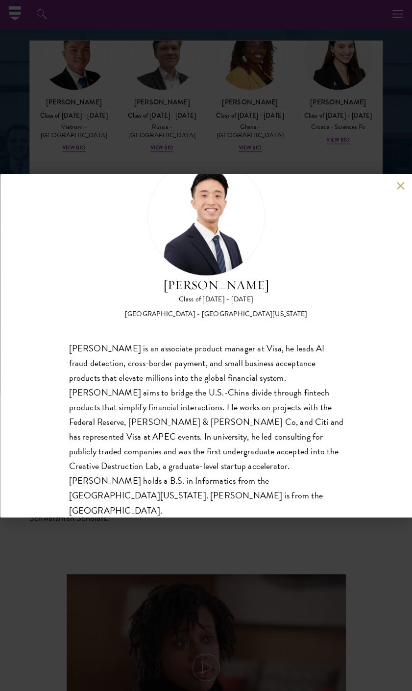
click at [111, 151] on div "[PERSON_NAME] Class of [DATE] - [DATE] [GEOGRAPHIC_DATA] - [GEOGRAPHIC_DATA][US…" at bounding box center [206, 345] width 412 height 691
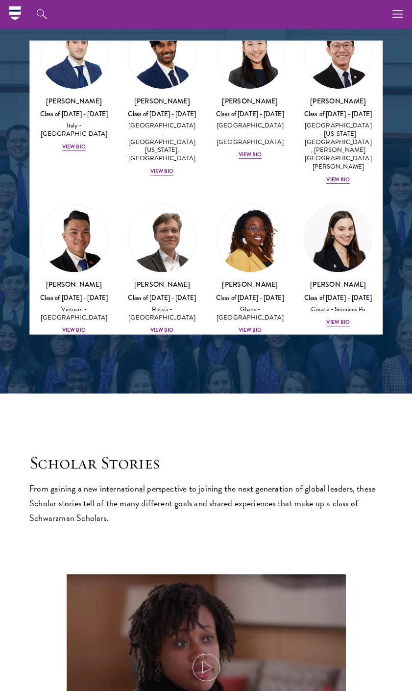
scroll to position [4285, 0]
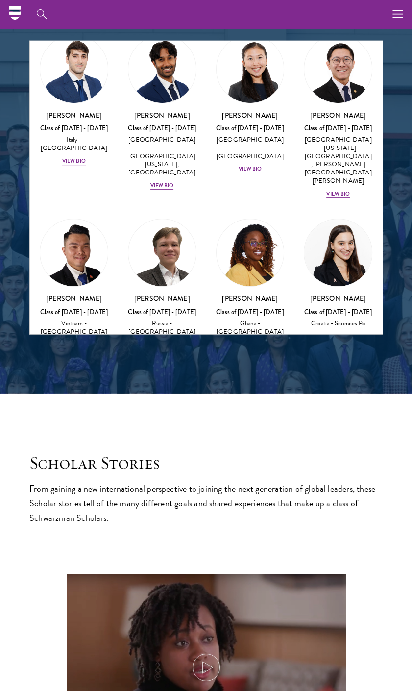
click at [72, 529] on img at bounding box center [74, 563] width 68 height 68
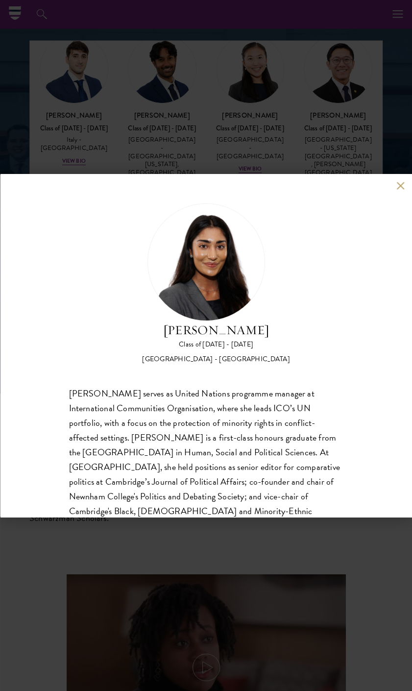
click at [35, 123] on div "[PERSON_NAME] Class of [DATE] - [DATE] [GEOGRAPHIC_DATA] - [GEOGRAPHIC_DATA] [P…" at bounding box center [206, 345] width 412 height 691
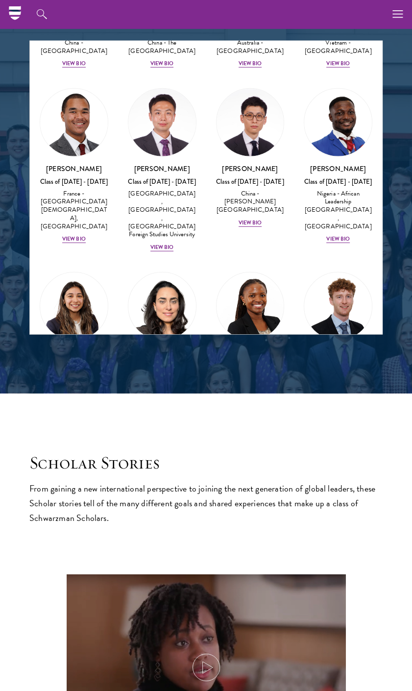
scroll to position [3472, 0]
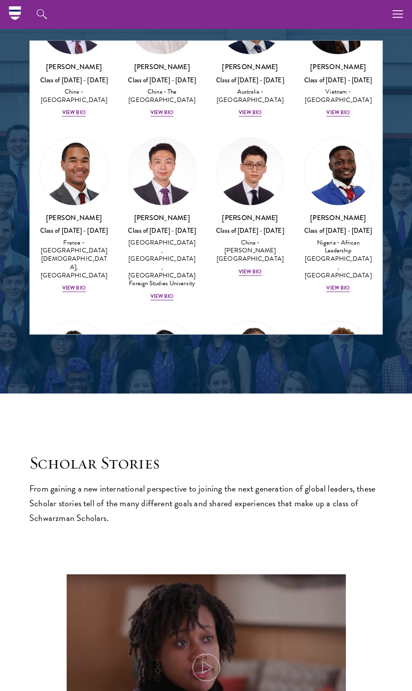
click at [269, 514] on img at bounding box center [251, 548] width 68 height 68
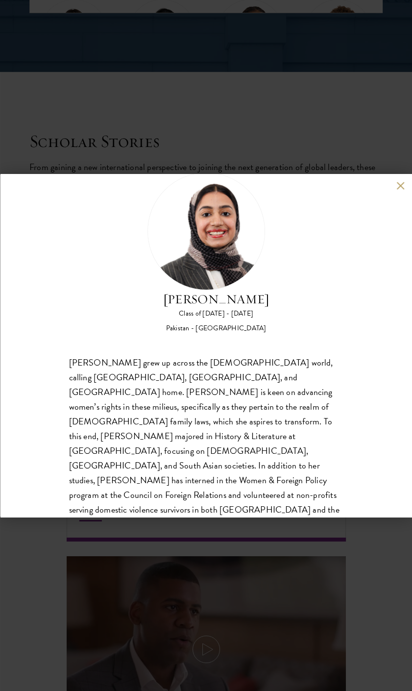
scroll to position [1569, 0]
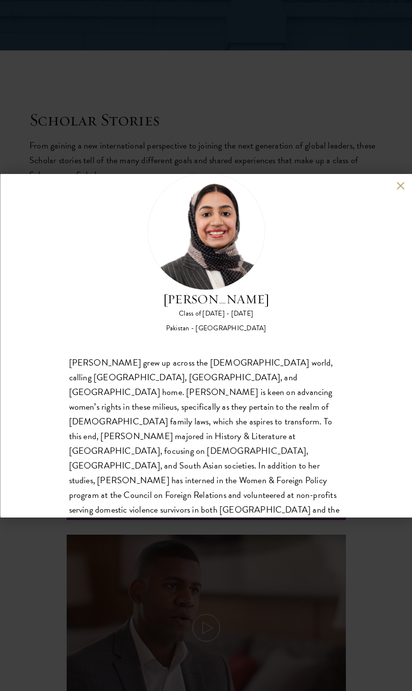
click at [396, 185] on div "[PERSON_NAME] Class of [DATE] - [DATE] [GEOGRAPHIC_DATA] - [GEOGRAPHIC_DATA] [P…" at bounding box center [206, 345] width 412 height 343
click at [401, 185] on button at bounding box center [401, 185] width 8 height 8
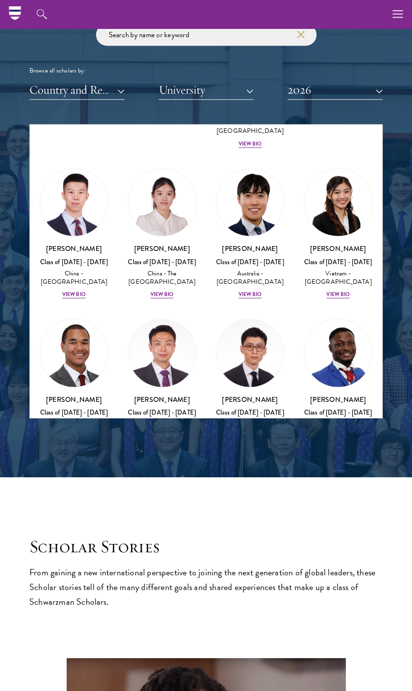
scroll to position [3324, 0]
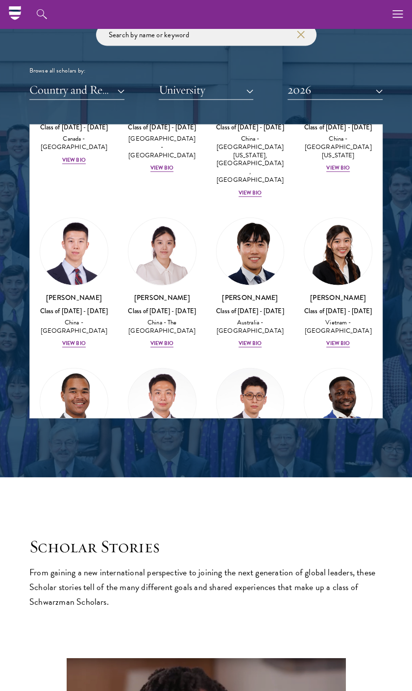
click at [237, 553] on img at bounding box center [251, 587] width 68 height 68
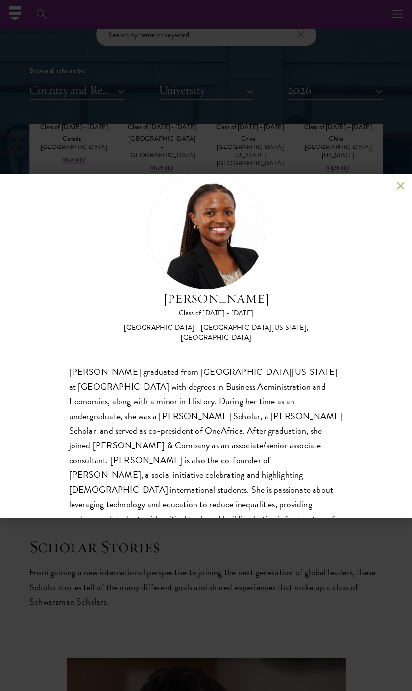
scroll to position [45, 0]
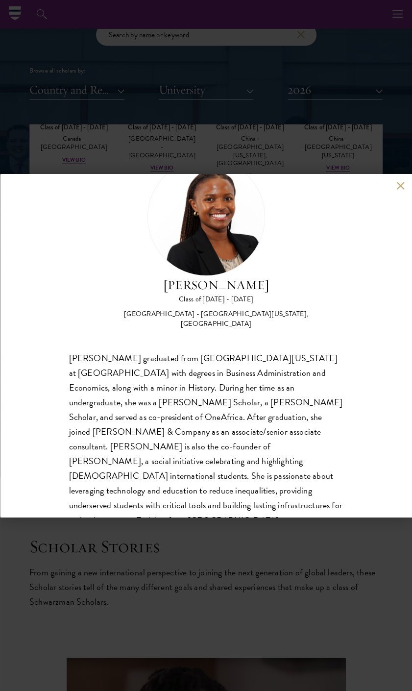
click at [400, 184] on button at bounding box center [401, 185] width 8 height 8
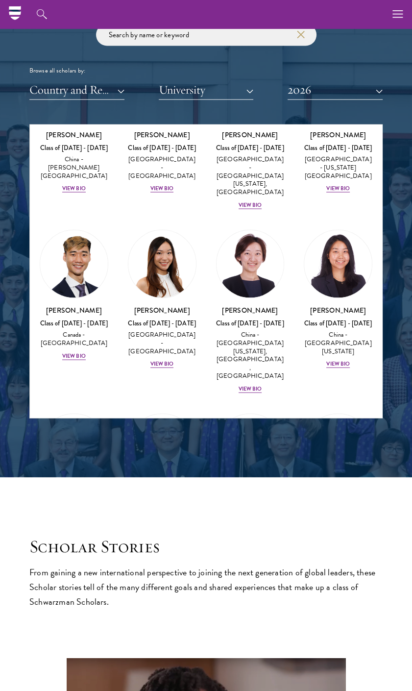
scroll to position [3079, 0]
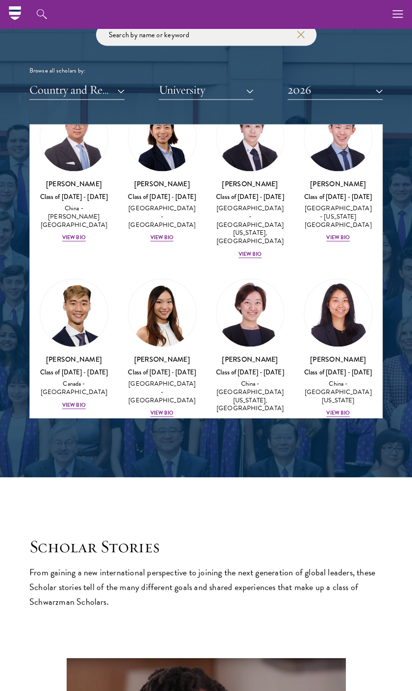
click at [346, 463] on img at bounding box center [339, 497] width 68 height 68
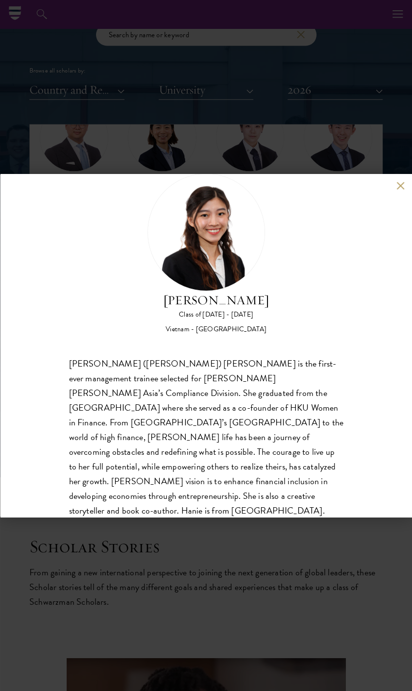
scroll to position [45, 0]
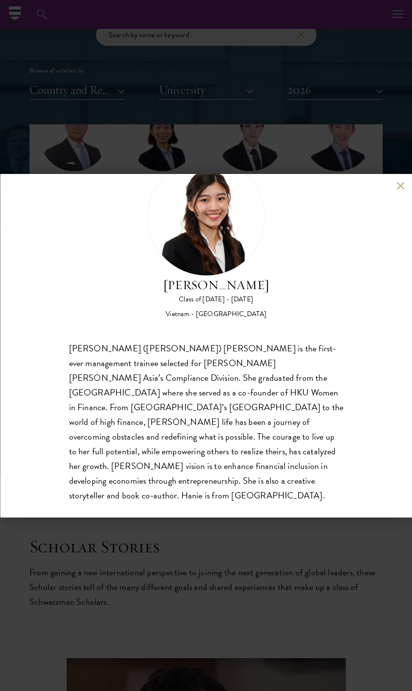
click at [398, 189] on button at bounding box center [401, 185] width 8 height 8
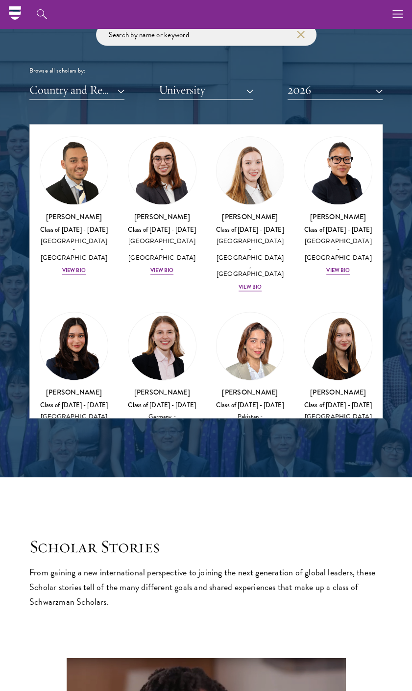
scroll to position [2687, 0]
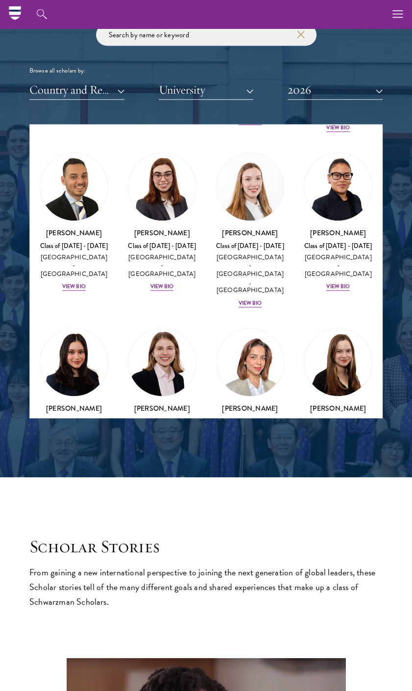
click at [69, 496] on img at bounding box center [74, 530] width 68 height 68
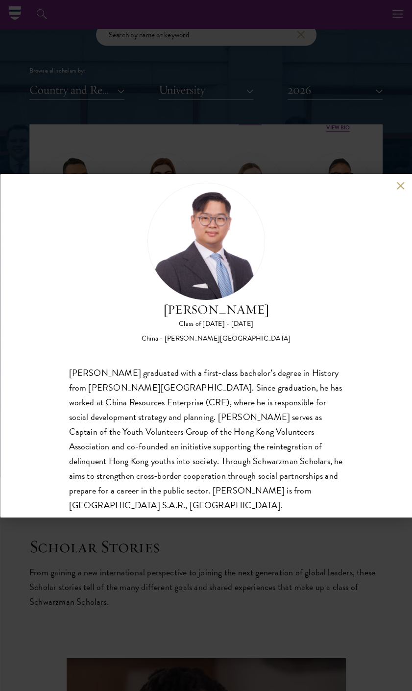
scroll to position [31, 0]
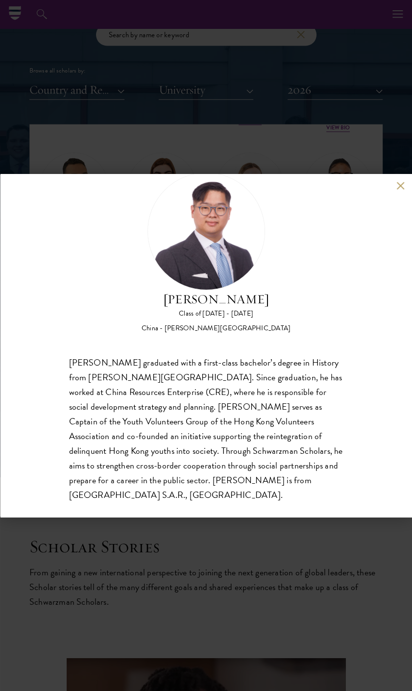
click at [401, 186] on button at bounding box center [401, 185] width 8 height 8
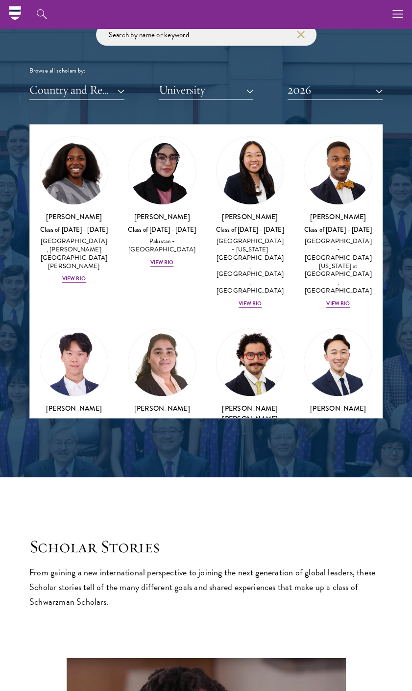
scroll to position [2295, 0]
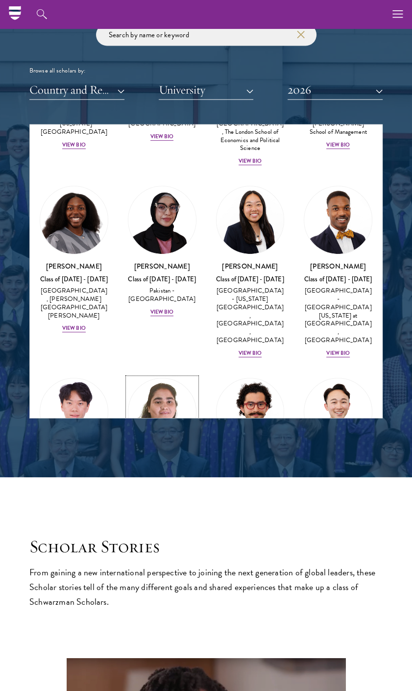
click at [175, 379] on img at bounding box center [162, 413] width 68 height 68
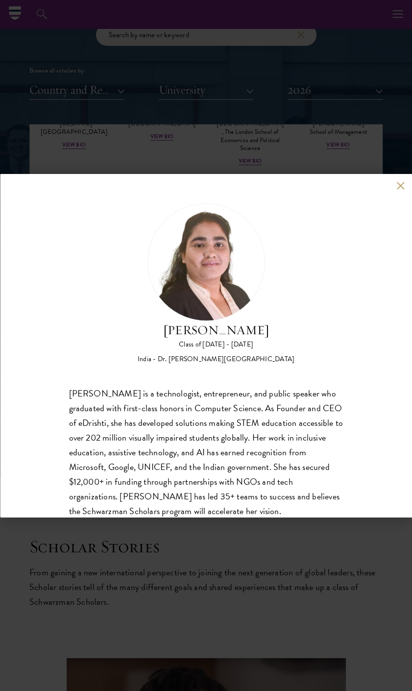
scroll to position [31, 0]
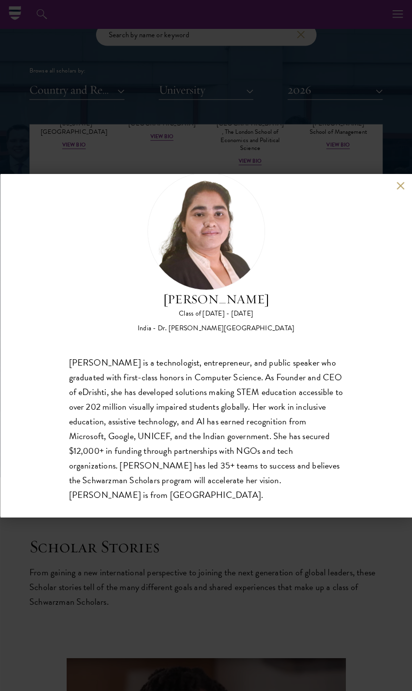
click at [400, 185] on button at bounding box center [401, 185] width 8 height 8
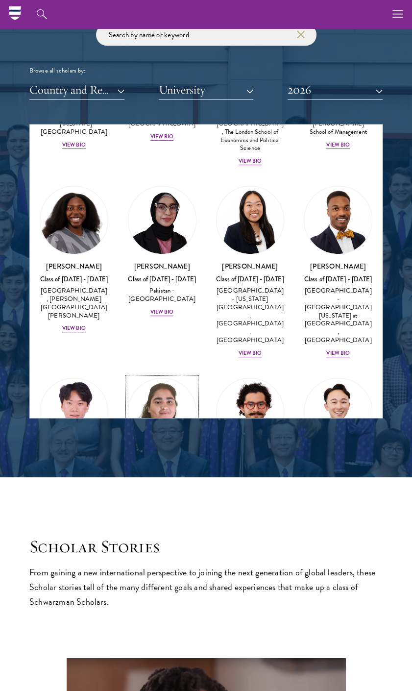
scroll to position [2246, 0]
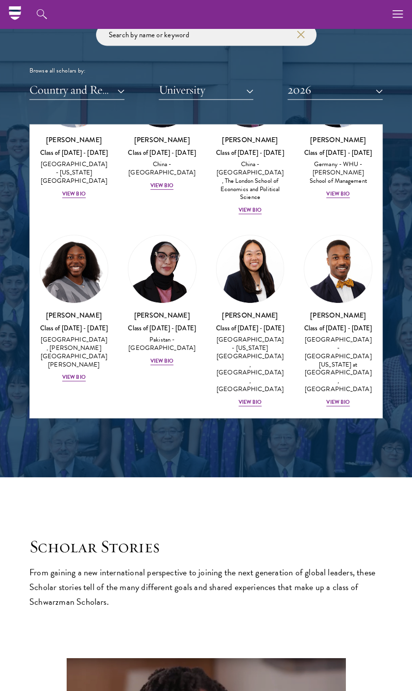
click at [68, 428] on img at bounding box center [74, 462] width 68 height 68
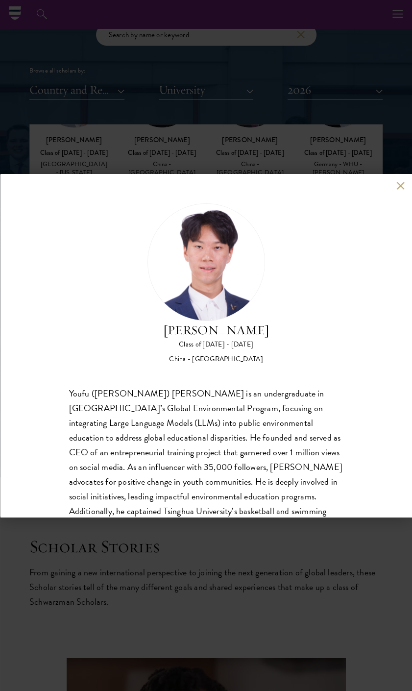
click at [399, 183] on button at bounding box center [401, 185] width 8 height 8
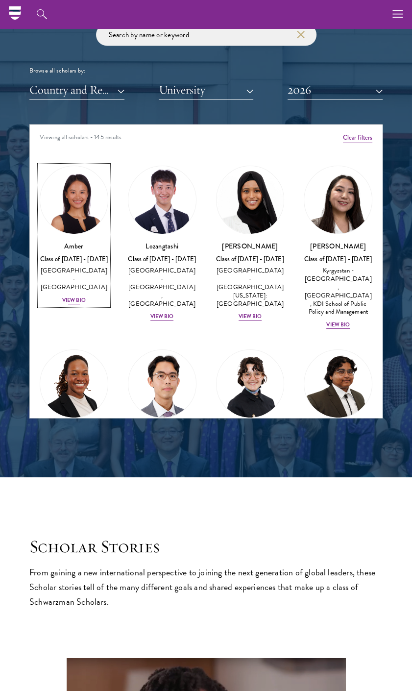
click at [70, 297] on div "View Bio" at bounding box center [74, 301] width 24 height 8
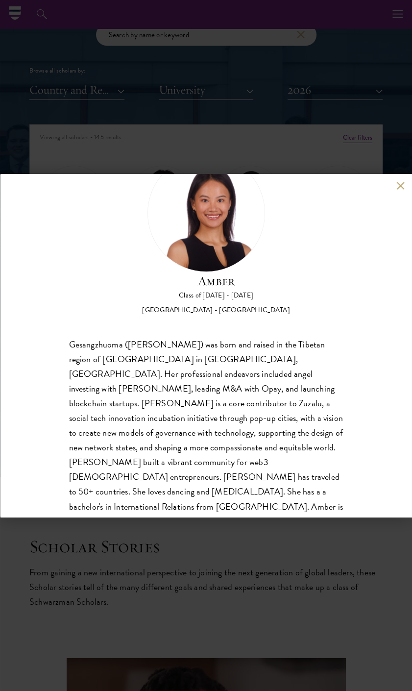
scroll to position [60, 0]
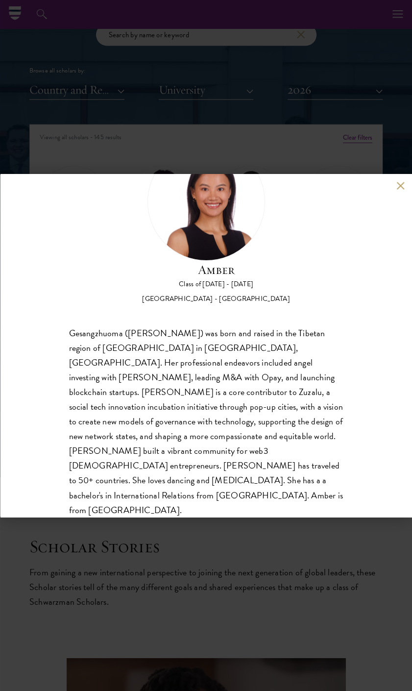
click at [405, 181] on button at bounding box center [401, 185] width 8 height 8
